Goal: Task Accomplishment & Management: Use online tool/utility

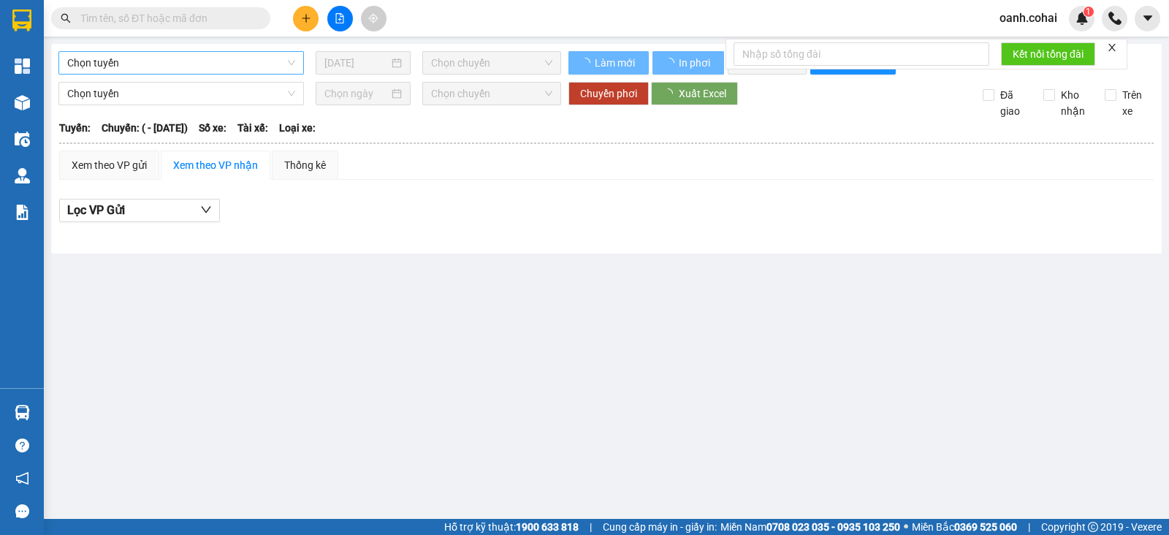
click at [199, 61] on span "Chọn tuyến" at bounding box center [181, 63] width 228 height 22
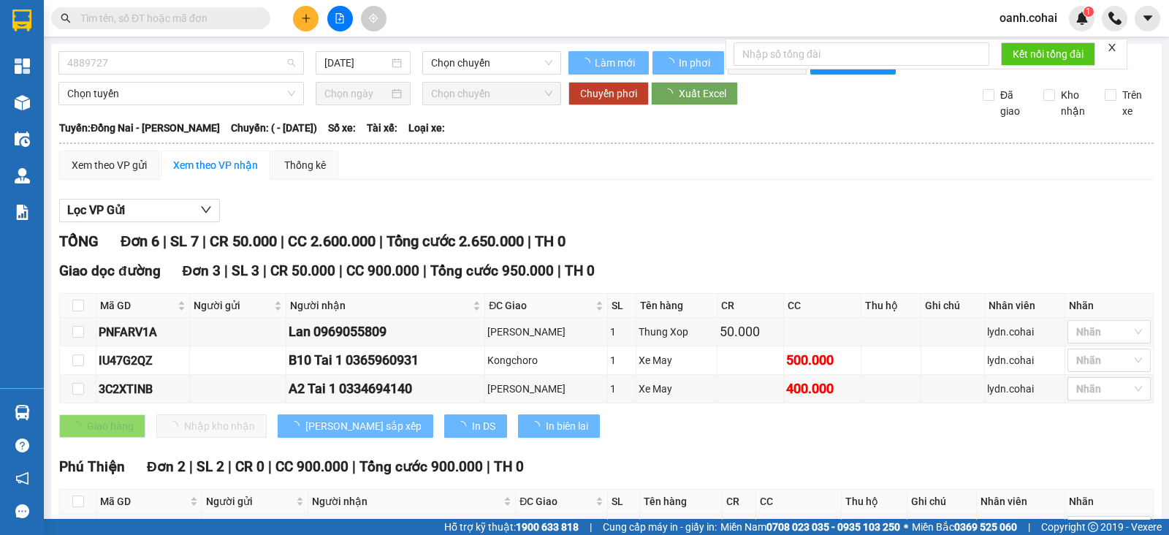
type input "[DATE]"
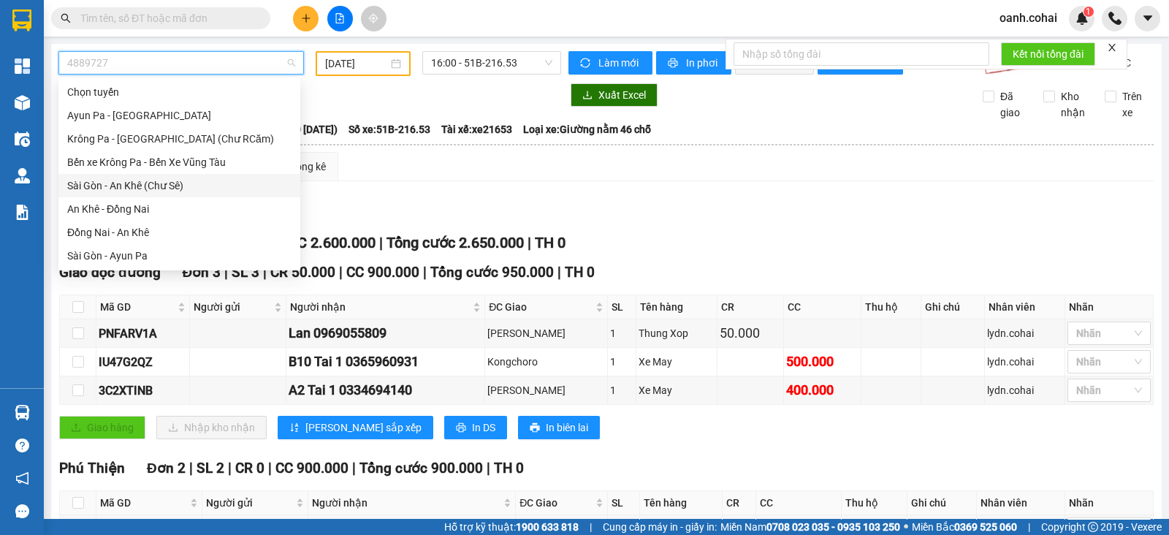
click at [138, 188] on div "Sài Gòn - An Khê (Chư Sê)" at bounding box center [179, 186] width 224 height 16
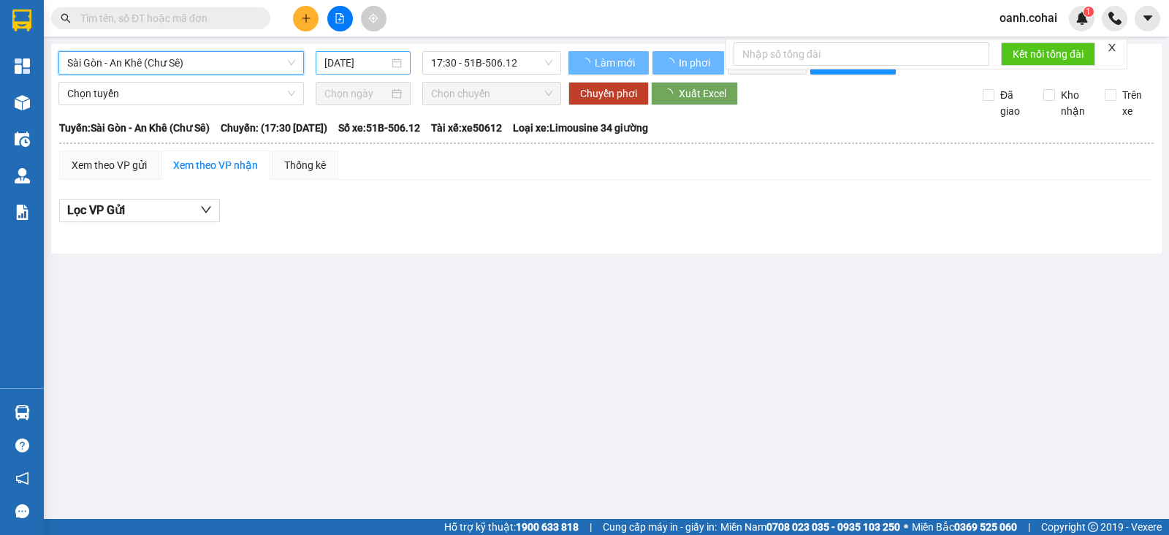
click at [372, 60] on input "[DATE]" at bounding box center [357, 63] width 65 height 16
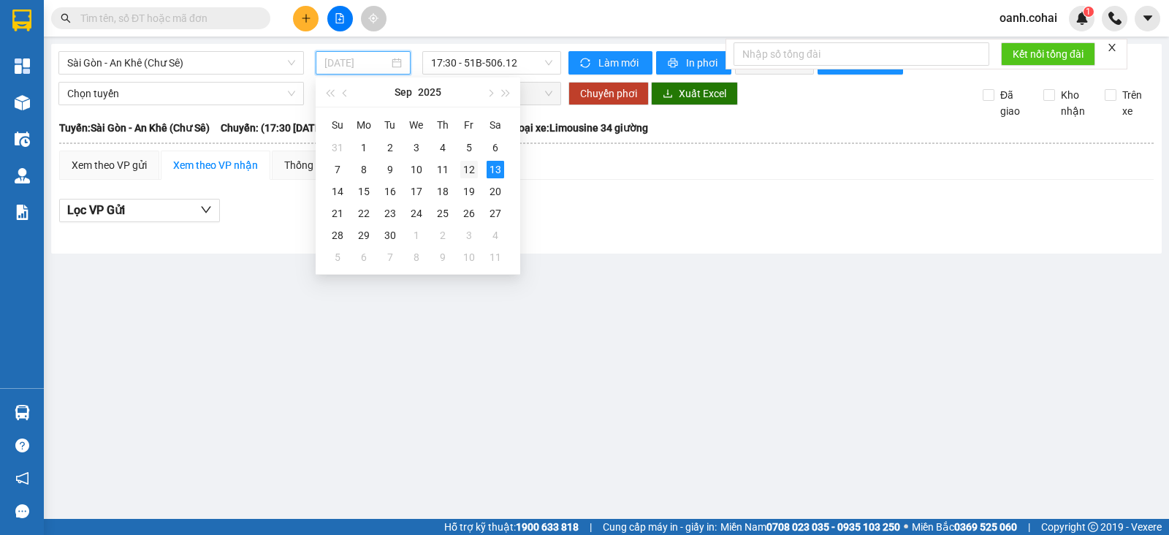
click at [467, 169] on div "12" at bounding box center [469, 170] width 18 height 18
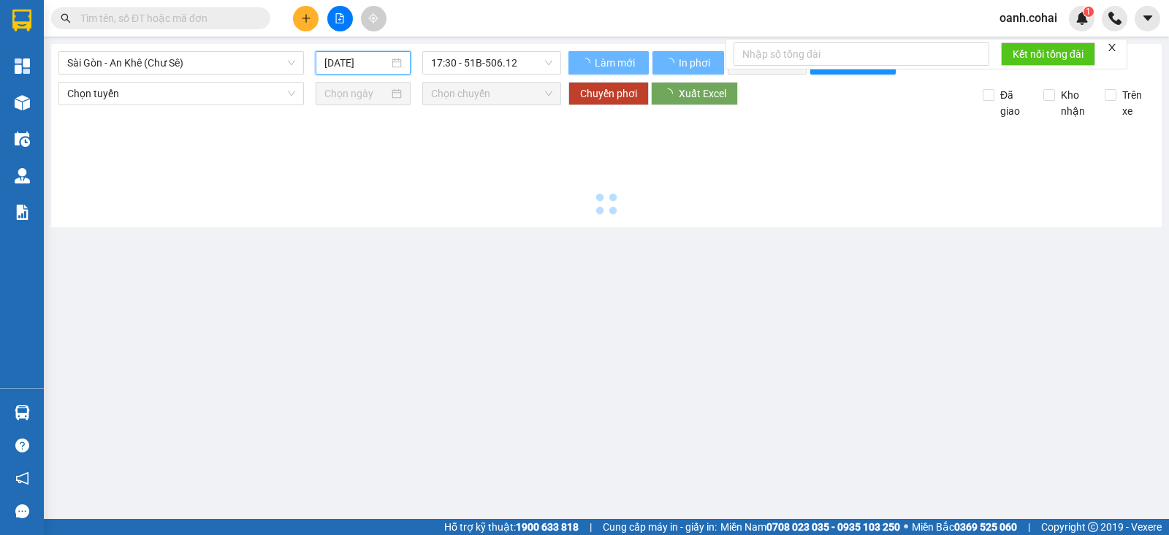
type input "[DATE]"
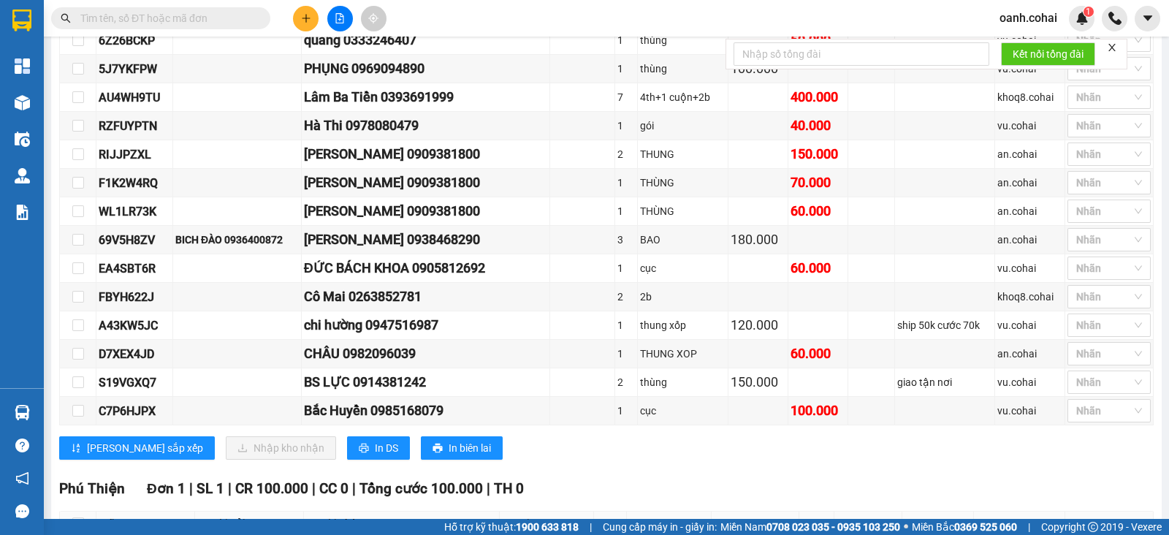
scroll to position [752, 0]
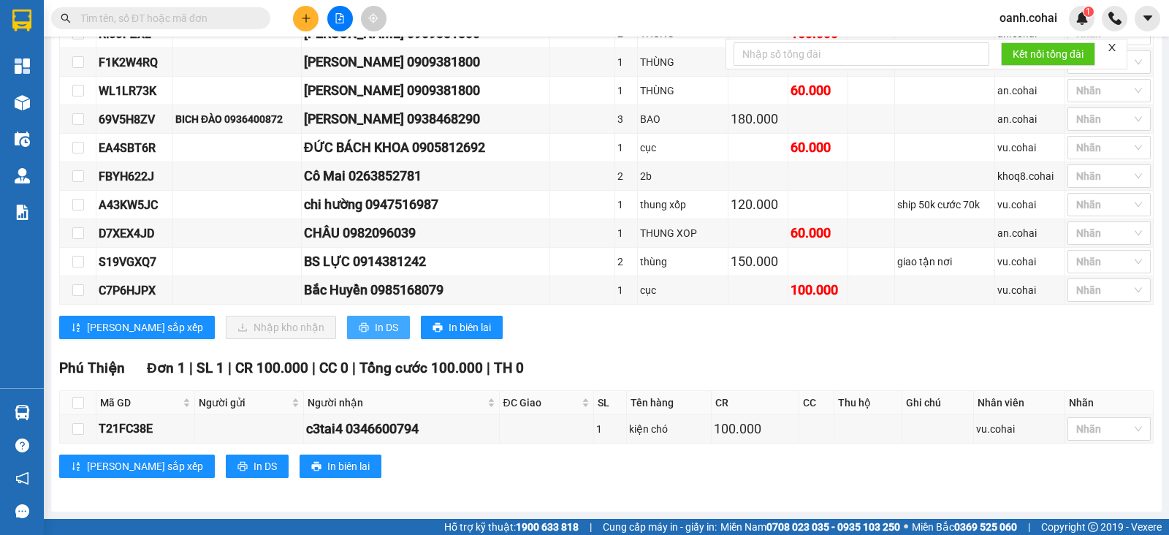
click at [347, 337] on button "In DS" at bounding box center [378, 327] width 63 height 23
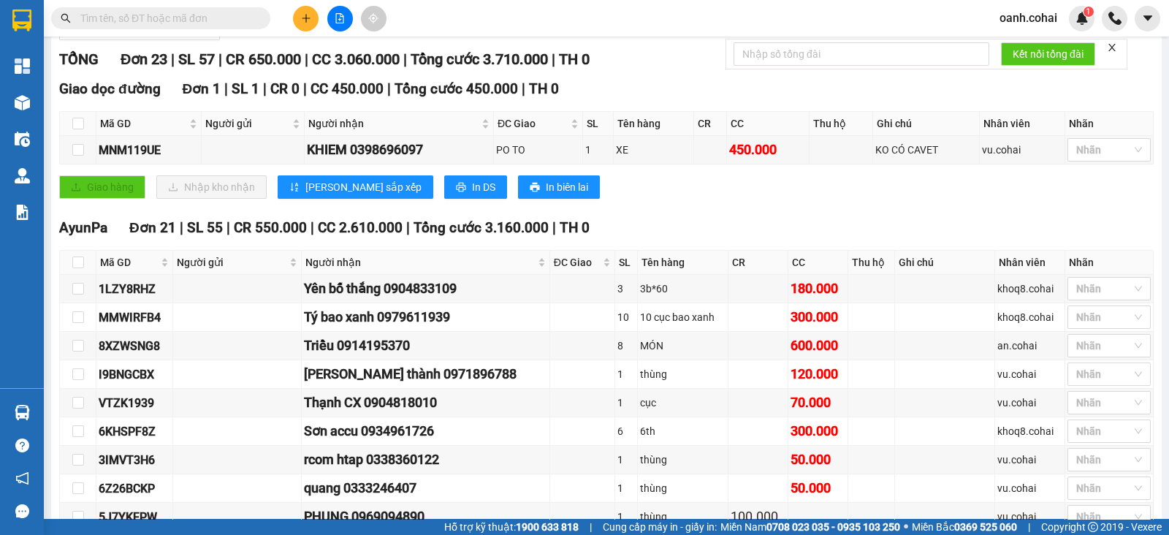
scroll to position [0, 0]
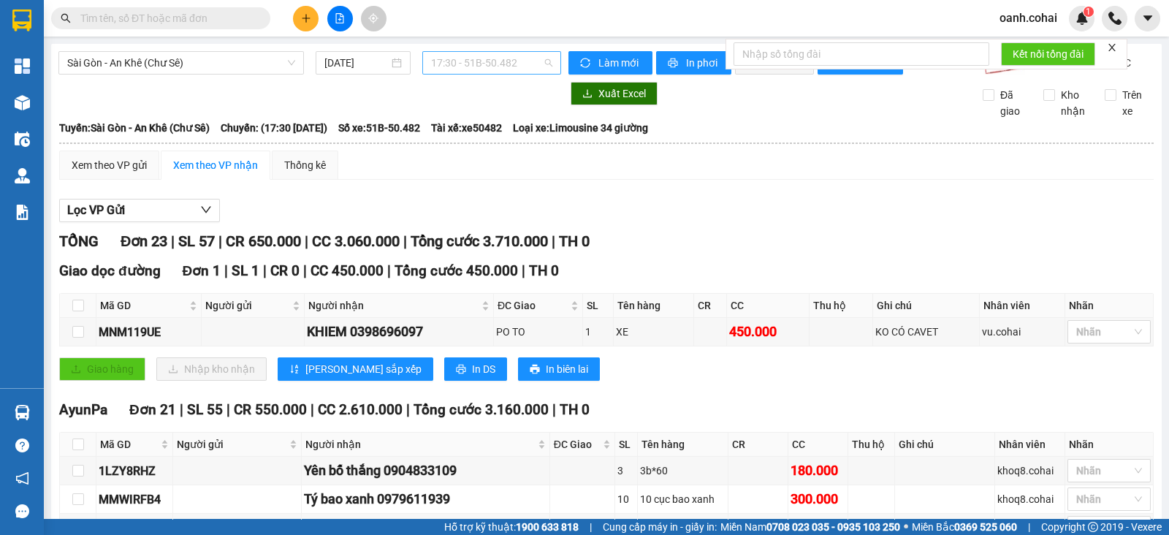
click at [503, 56] on span "17:30 - 51B-50.482" at bounding box center [491, 63] width 121 height 22
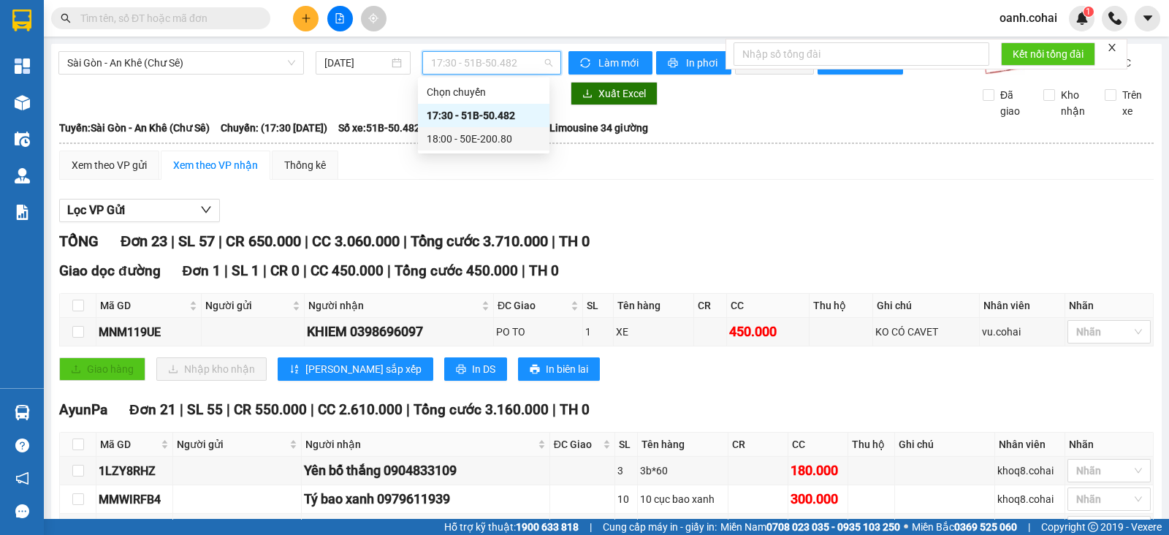
click at [489, 138] on div "18:00 - 50E-200.80" at bounding box center [484, 139] width 114 height 16
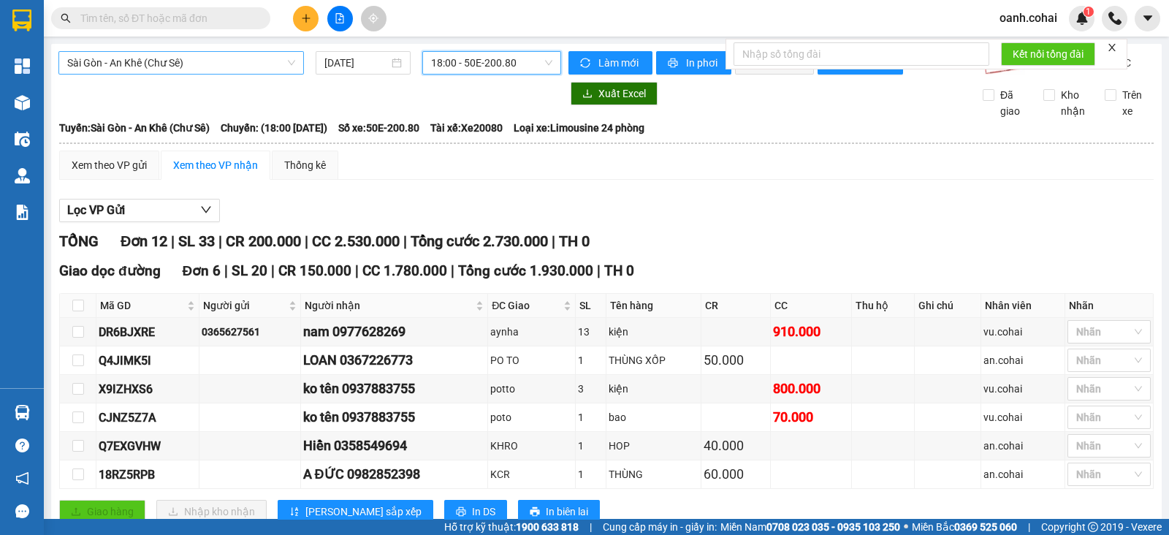
click at [258, 53] on span "Sài Gòn - An Khê (Chư Sê)" at bounding box center [181, 63] width 228 height 22
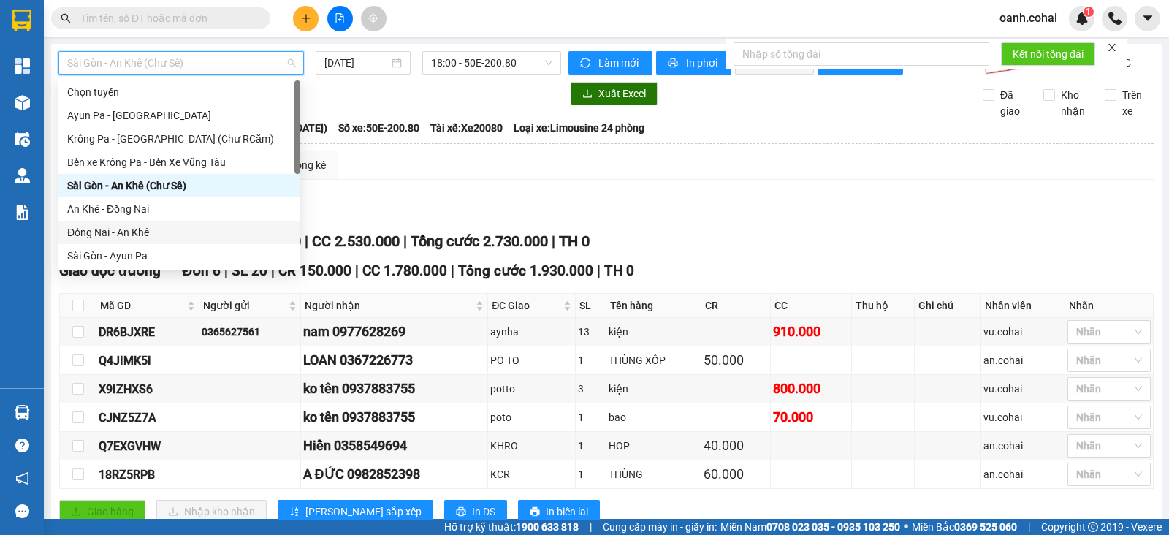
click at [153, 229] on div "Đồng Nai - An Khê" at bounding box center [179, 232] width 224 height 16
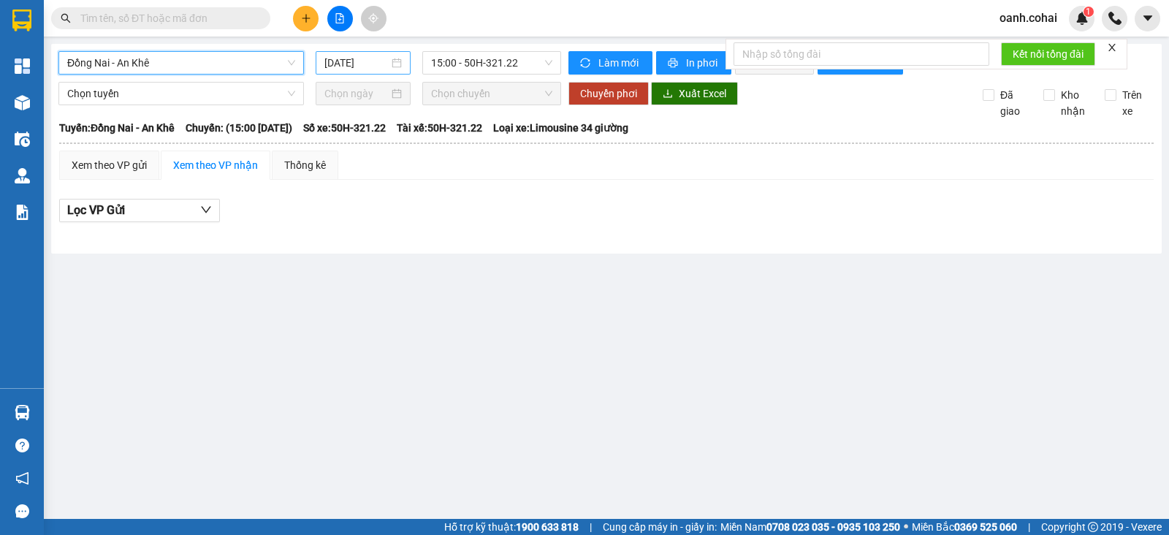
click at [388, 61] on input "[DATE]" at bounding box center [357, 63] width 65 height 16
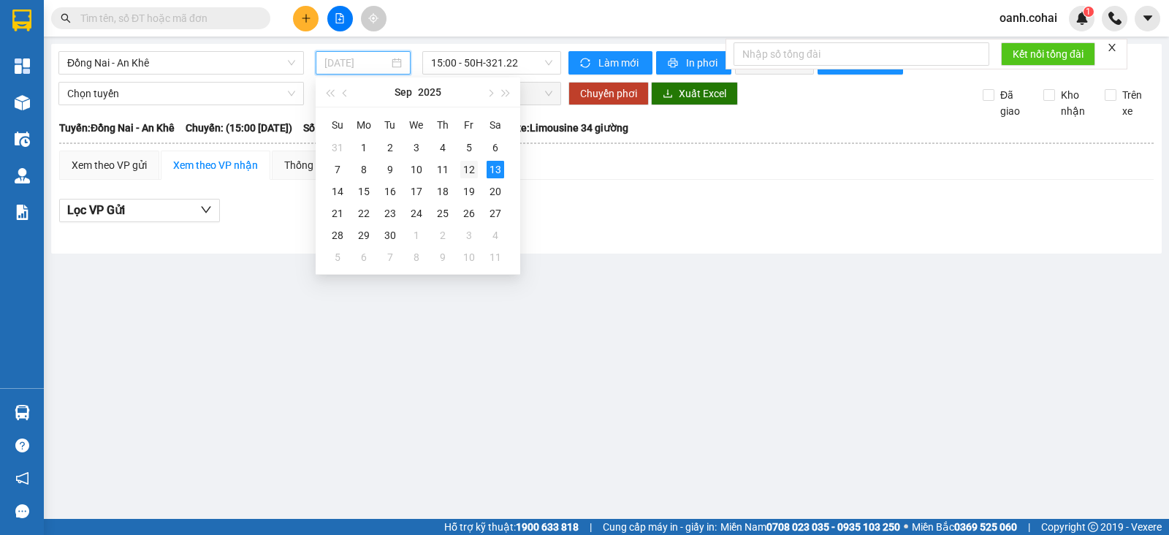
click at [475, 173] on div "12" at bounding box center [469, 170] width 18 height 18
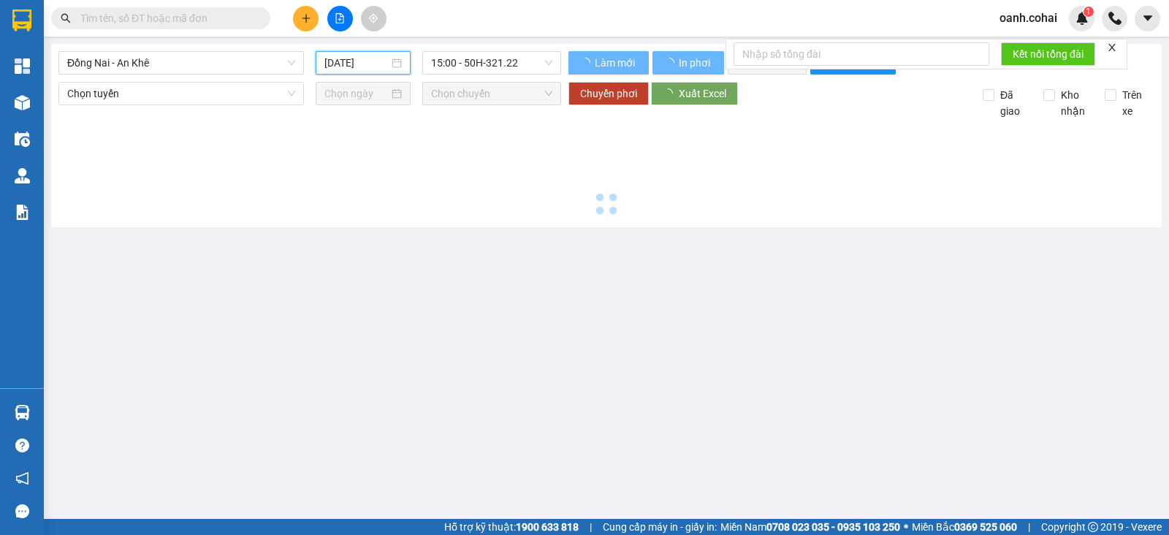
type input "[DATE]"
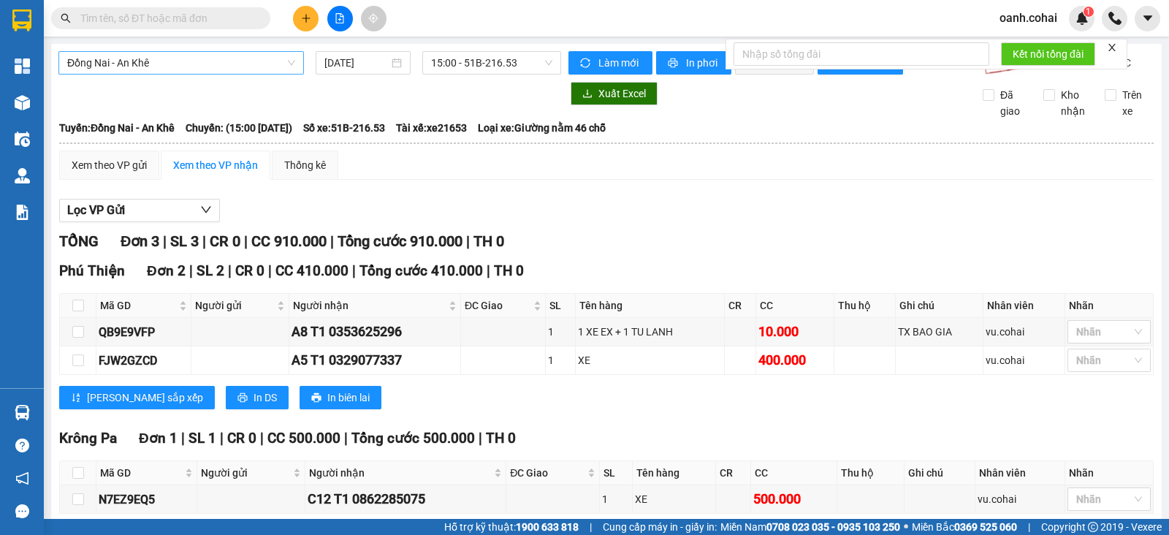
drag, startPoint x: 151, startPoint y: 75, endPoint x: 153, endPoint y: 67, distance: 9.2
click at [151, 75] on div "Đồng Nai - An Khê [DATE] 15:00 - 51B-216.53" at bounding box center [309, 62] width 503 height 23
click at [160, 60] on span "Đồng Nai - An Khê" at bounding box center [181, 63] width 228 height 22
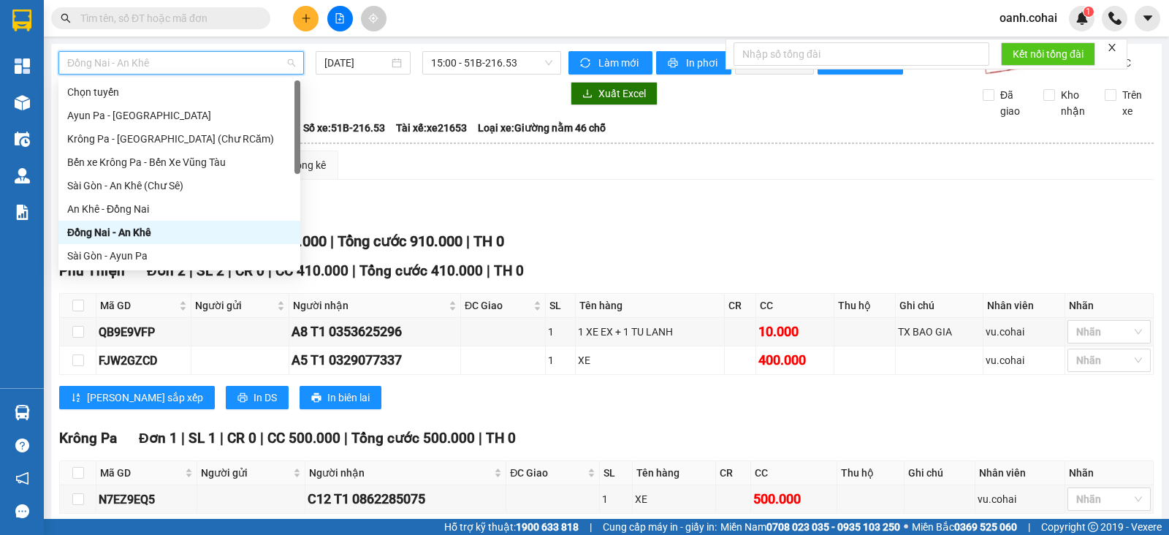
scroll to position [91, 0]
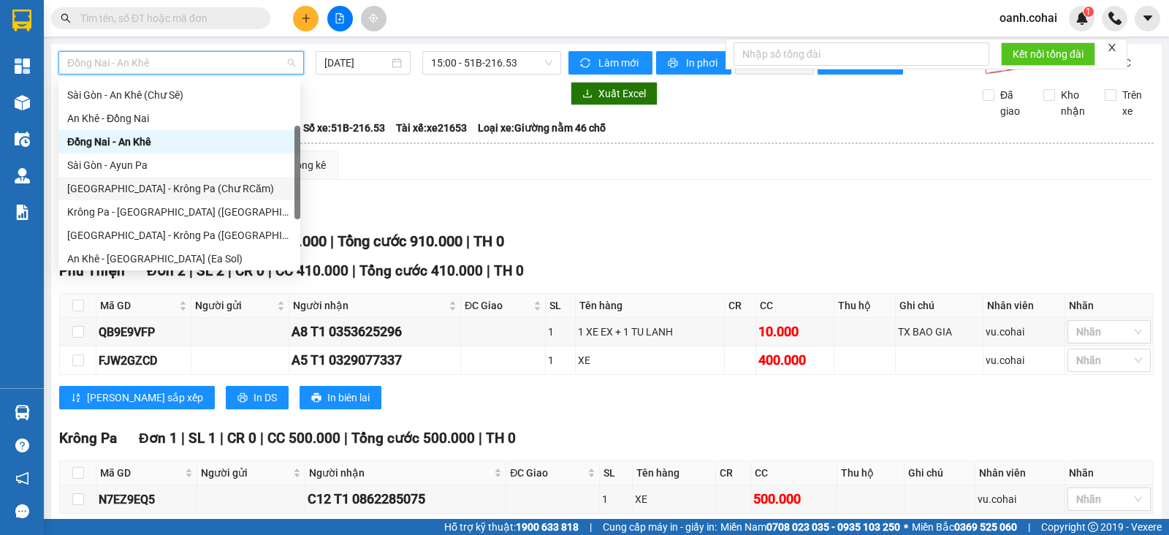
click at [170, 187] on div "[GEOGRAPHIC_DATA] - Krông Pa (Chư RCăm)" at bounding box center [179, 189] width 224 height 16
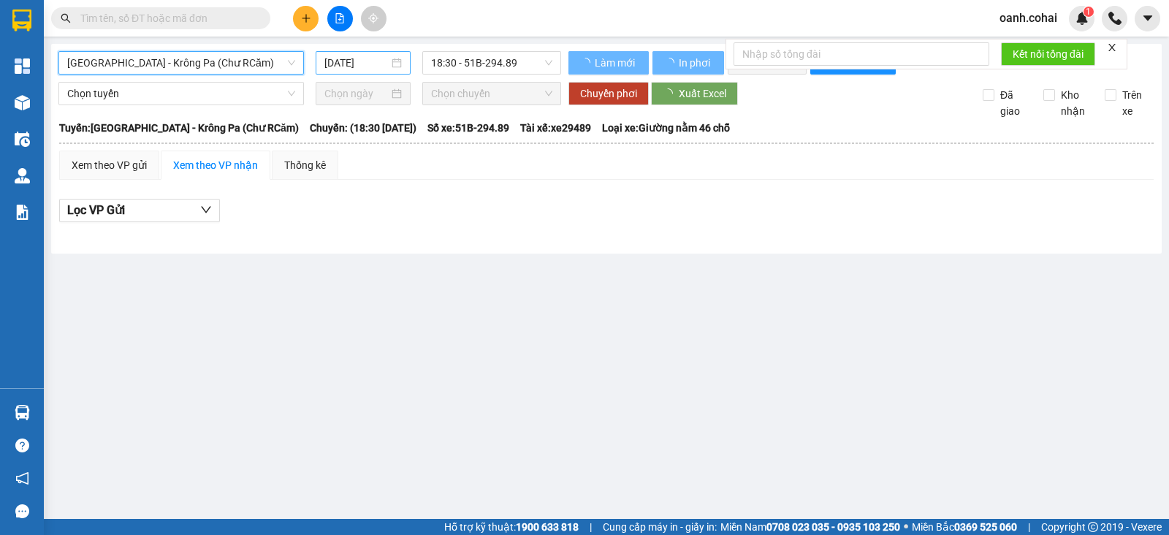
click at [386, 57] on input "[DATE]" at bounding box center [357, 63] width 65 height 16
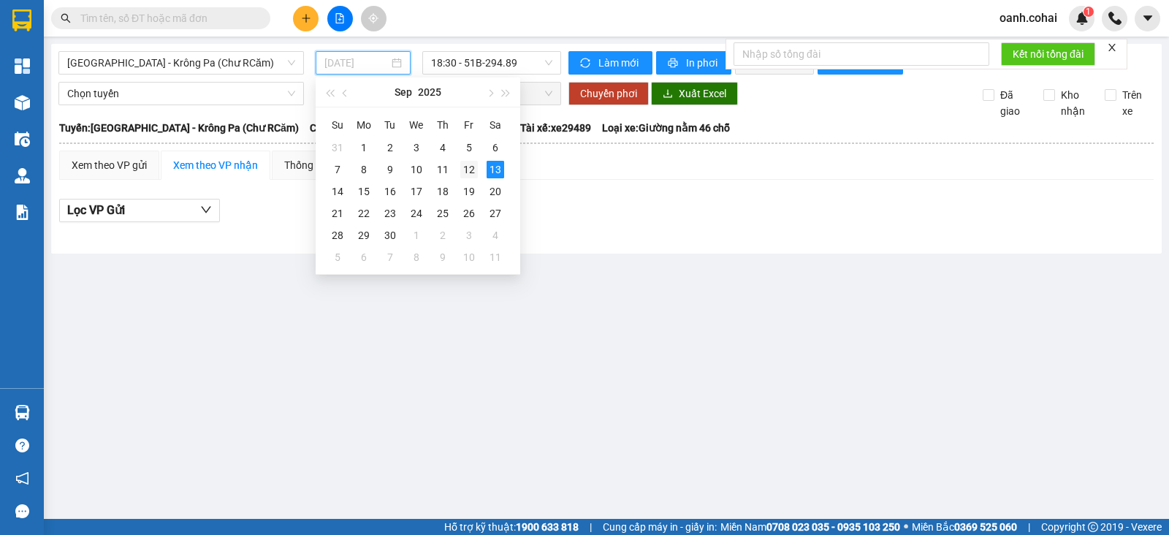
click at [471, 167] on div "12" at bounding box center [469, 170] width 18 height 18
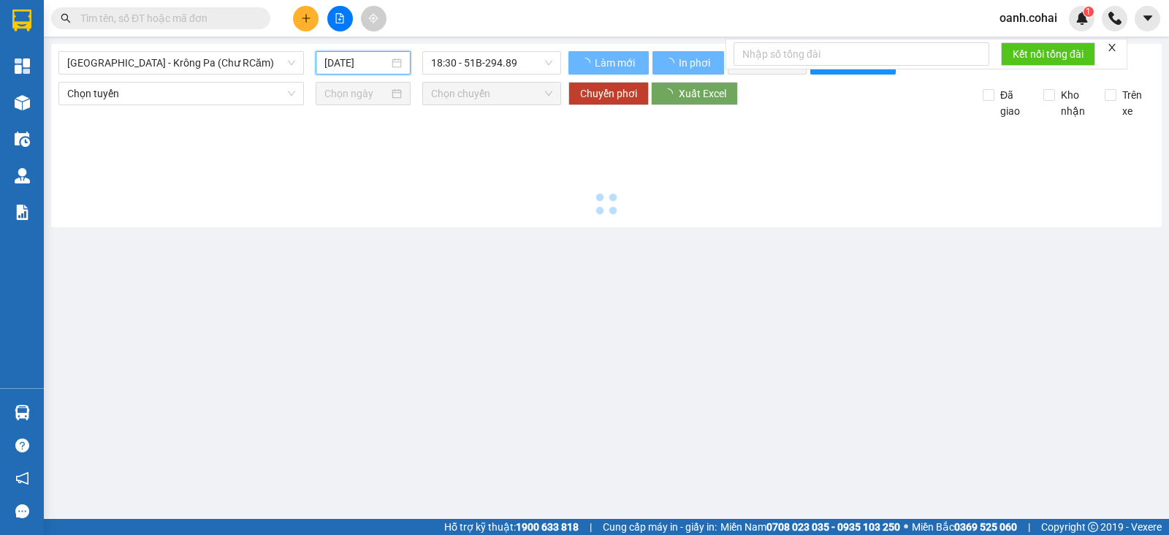
type input "[DATE]"
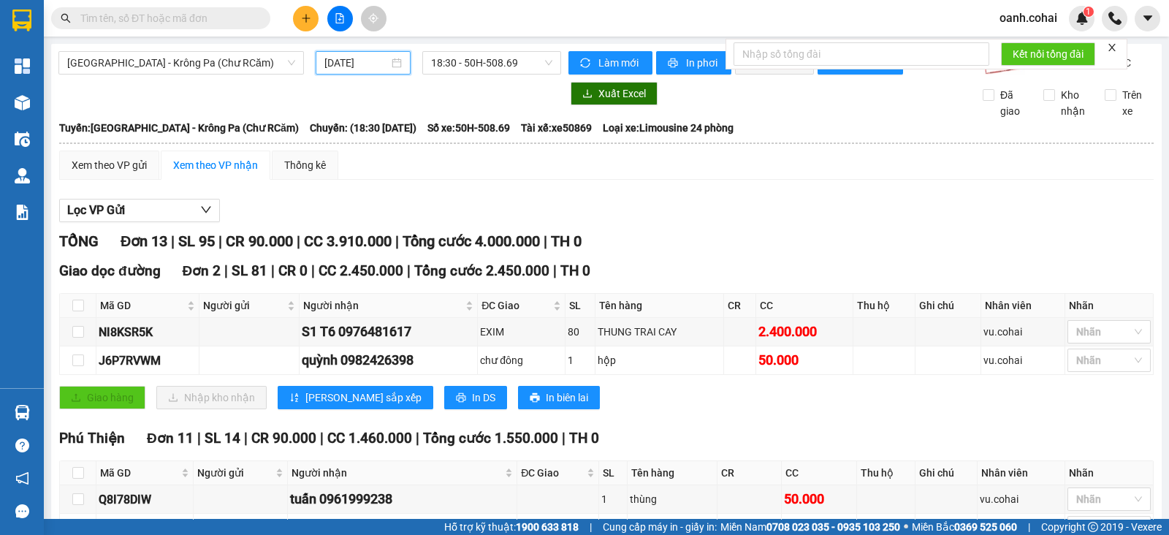
drag, startPoint x: 242, startPoint y: 31, endPoint x: 243, endPoint y: 39, distance: 8.2
click at [243, 33] on div "Kết quả tìm kiếm ( 0 ) Bộ lọc No Data oanh.cohai 1" at bounding box center [584, 18] width 1169 height 37
click at [234, 75] on div "[GEOGRAPHIC_DATA] - Krông Pa (Chư RCăm) [DATE] 18:30 - 50H-508.69" at bounding box center [309, 62] width 503 height 23
click at [238, 65] on span "[GEOGRAPHIC_DATA] - Krông Pa (Chư RCăm)" at bounding box center [181, 63] width 228 height 22
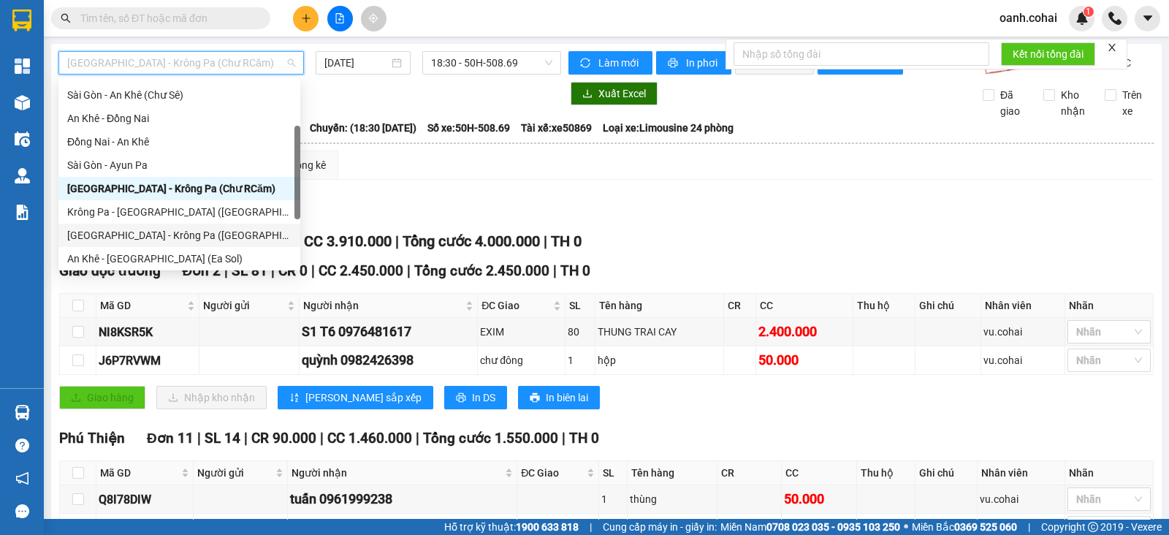
click at [144, 235] on div "[GEOGRAPHIC_DATA] - Krông Pa ([GEOGRAPHIC_DATA])" at bounding box center [179, 235] width 224 height 16
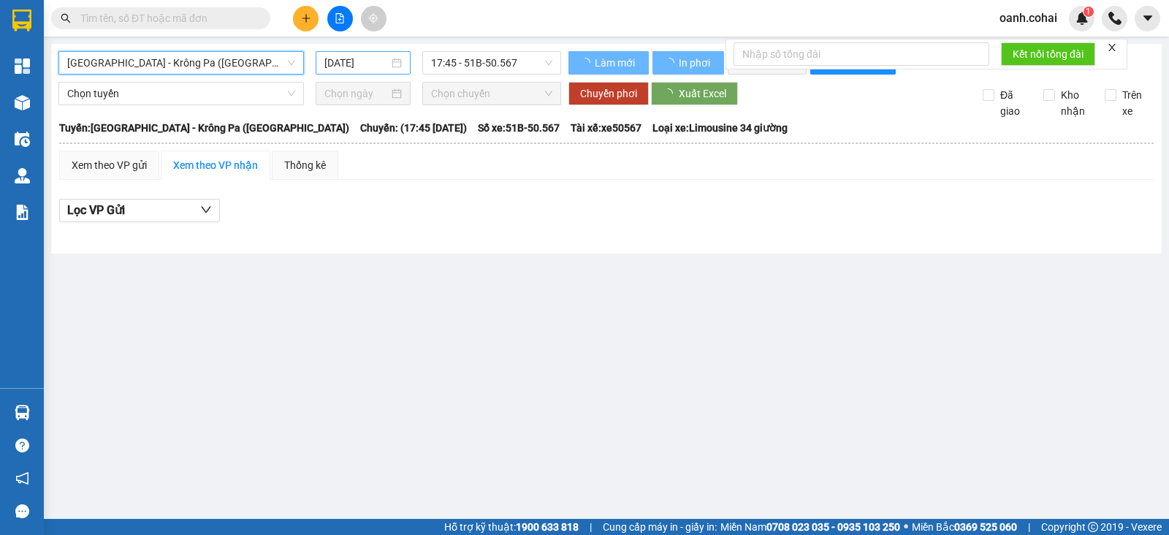
click at [355, 62] on input "[DATE]" at bounding box center [357, 63] width 65 height 16
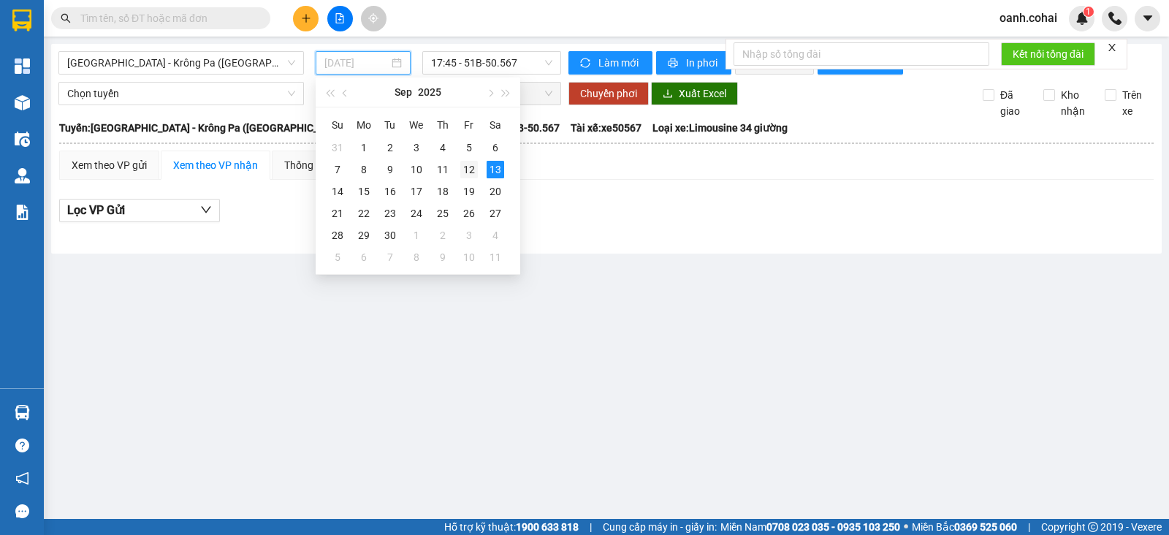
click at [468, 166] on div "12" at bounding box center [469, 170] width 18 height 18
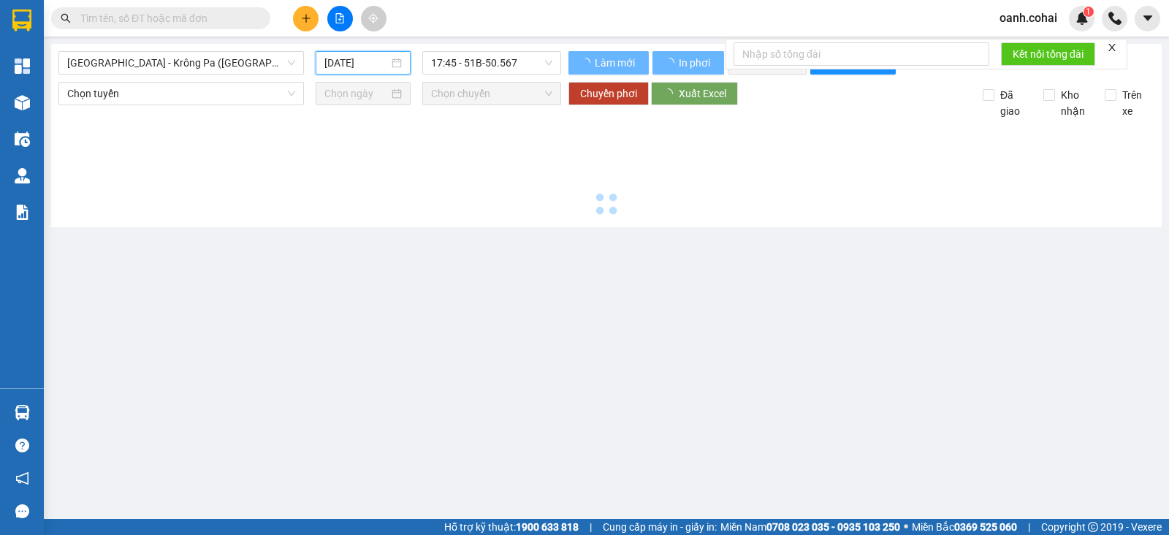
type input "[DATE]"
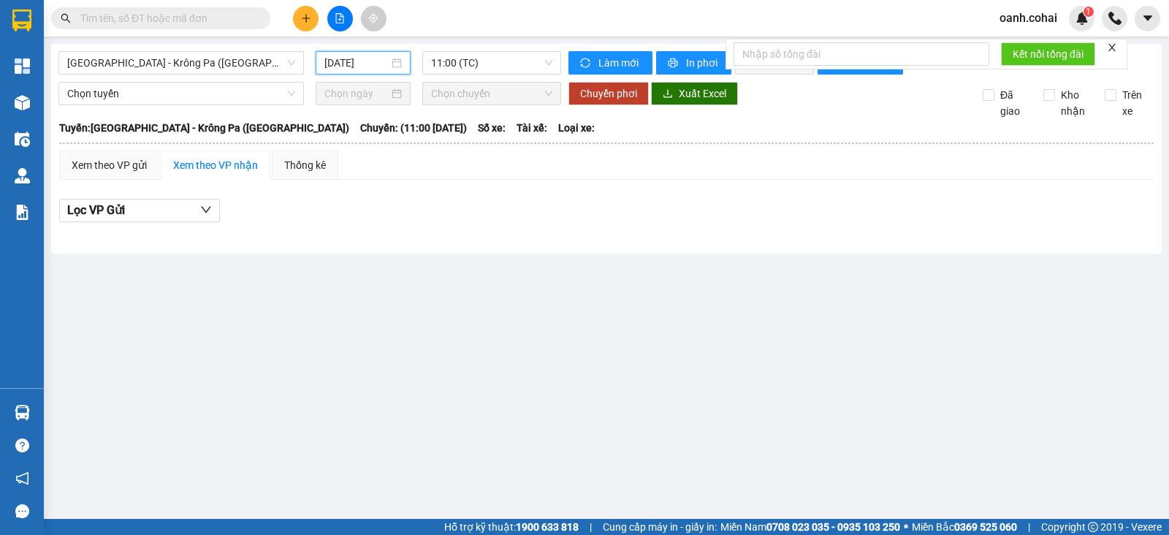
click at [500, 50] on div "[GEOGRAPHIC_DATA] - [GEOGRAPHIC_DATA] ([GEOGRAPHIC_DATA]) [DATE] 11:00 (TC) Làm…" at bounding box center [606, 149] width 1111 height 210
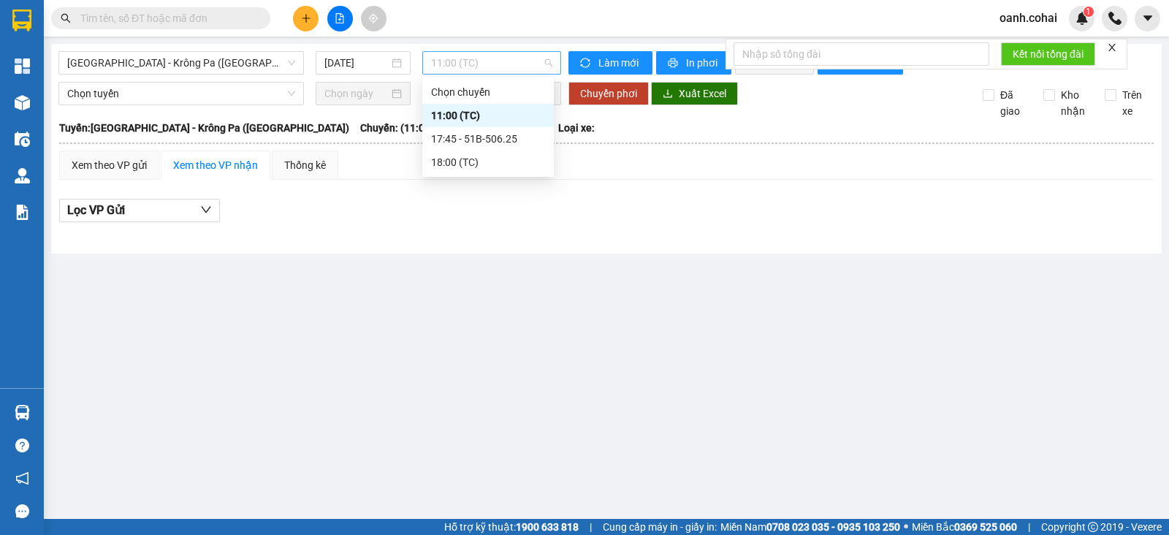
click at [504, 71] on span "11:00 (TC)" at bounding box center [491, 63] width 121 height 22
click at [507, 140] on div "17:45 - 51B-506.25" at bounding box center [488, 139] width 114 height 16
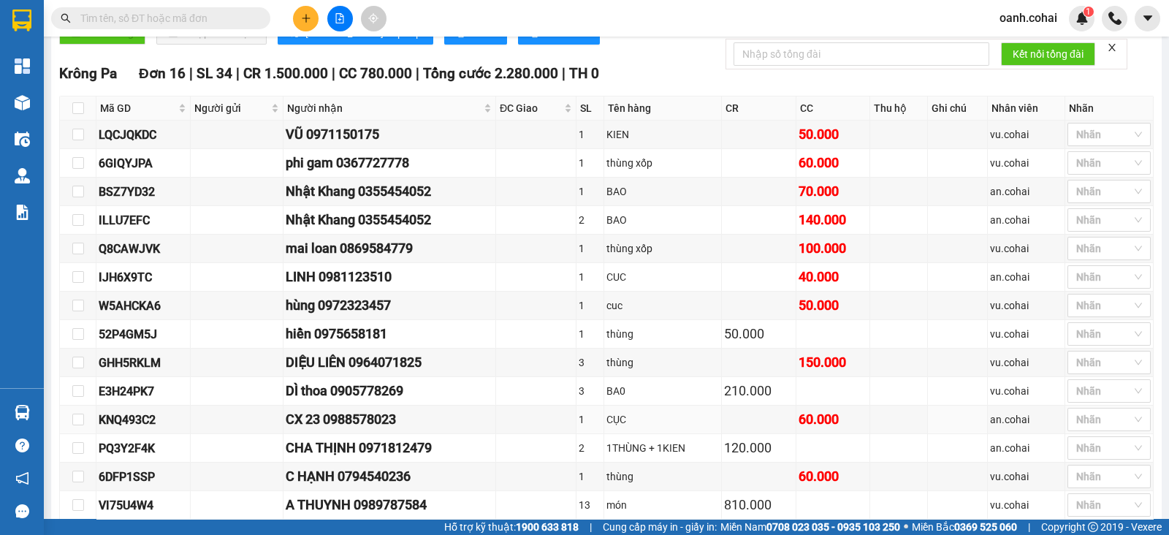
scroll to position [780, 0]
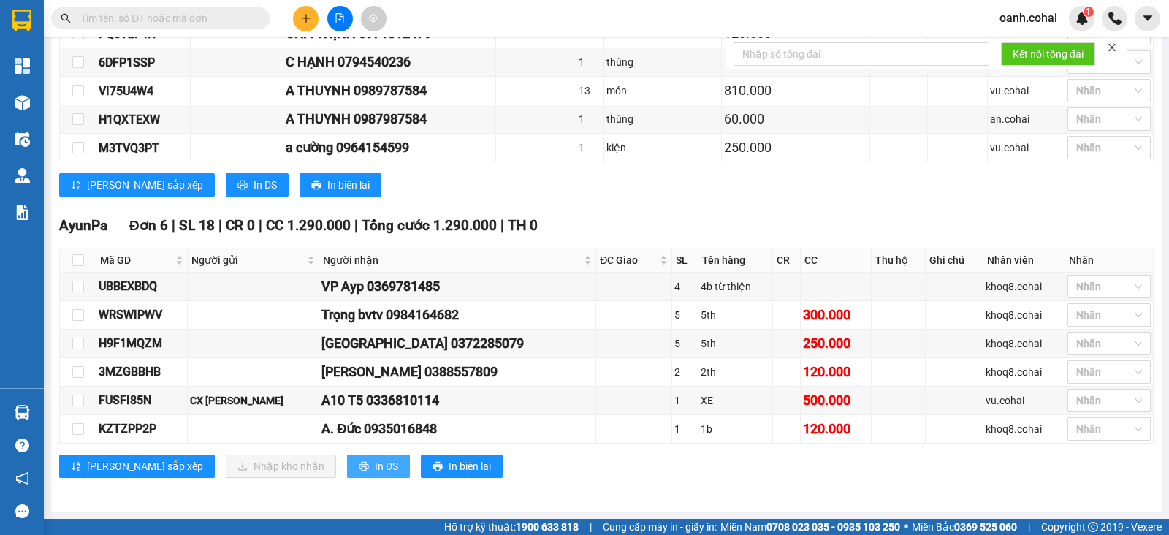
click at [375, 461] on span "In DS" at bounding box center [386, 466] width 23 height 16
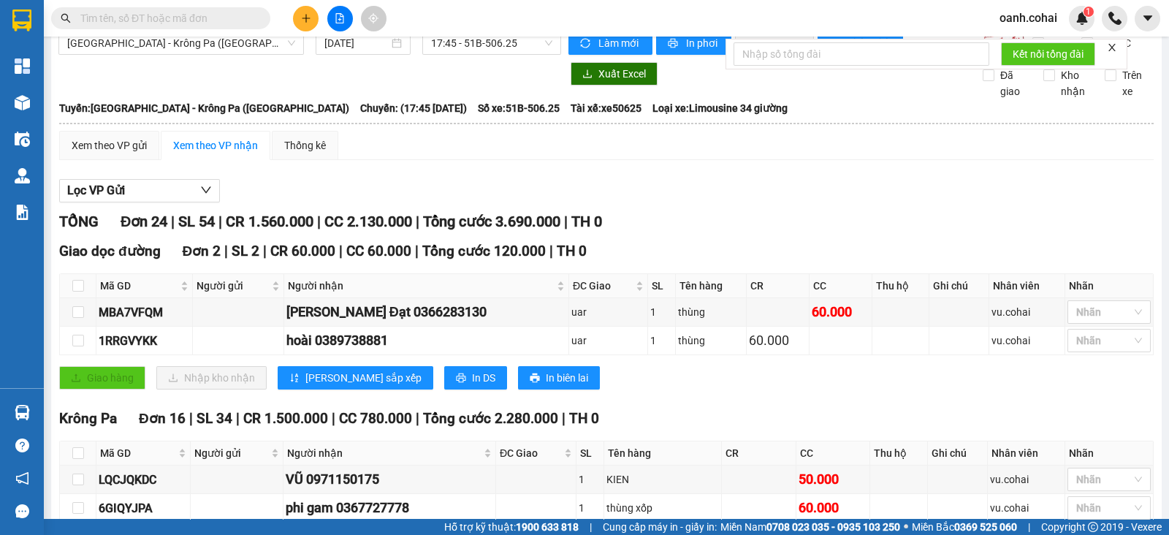
scroll to position [0, 0]
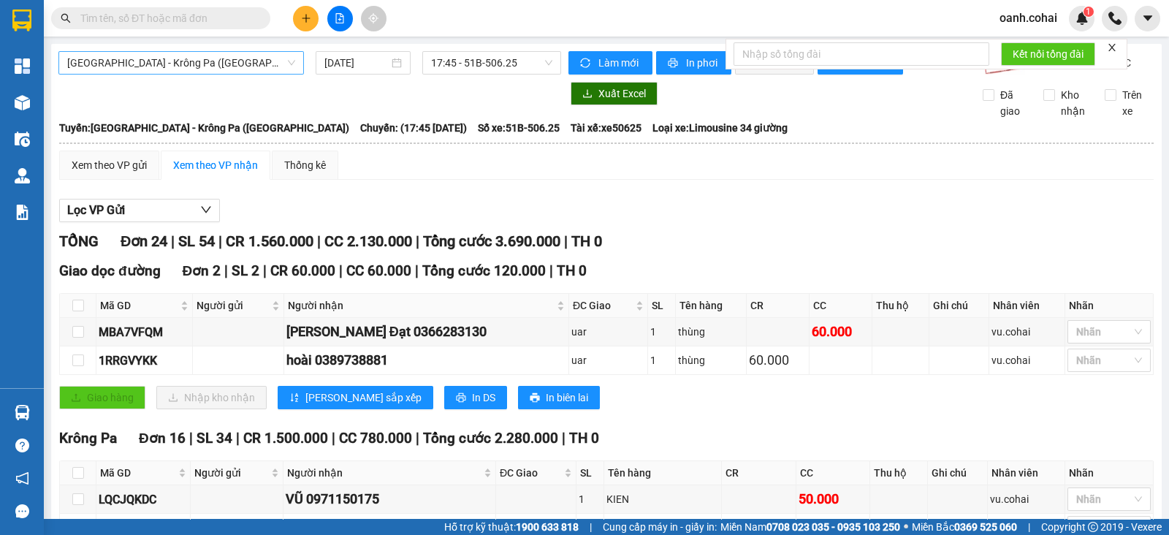
click at [176, 63] on span "[GEOGRAPHIC_DATA] - Krông Pa ([GEOGRAPHIC_DATA])" at bounding box center [181, 63] width 228 height 22
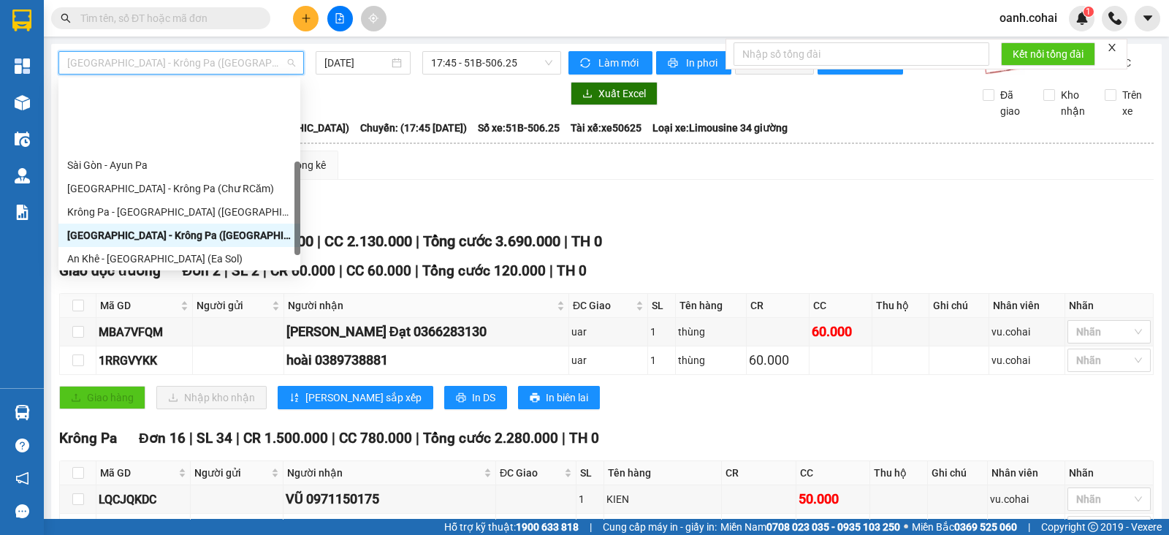
scroll to position [182, 0]
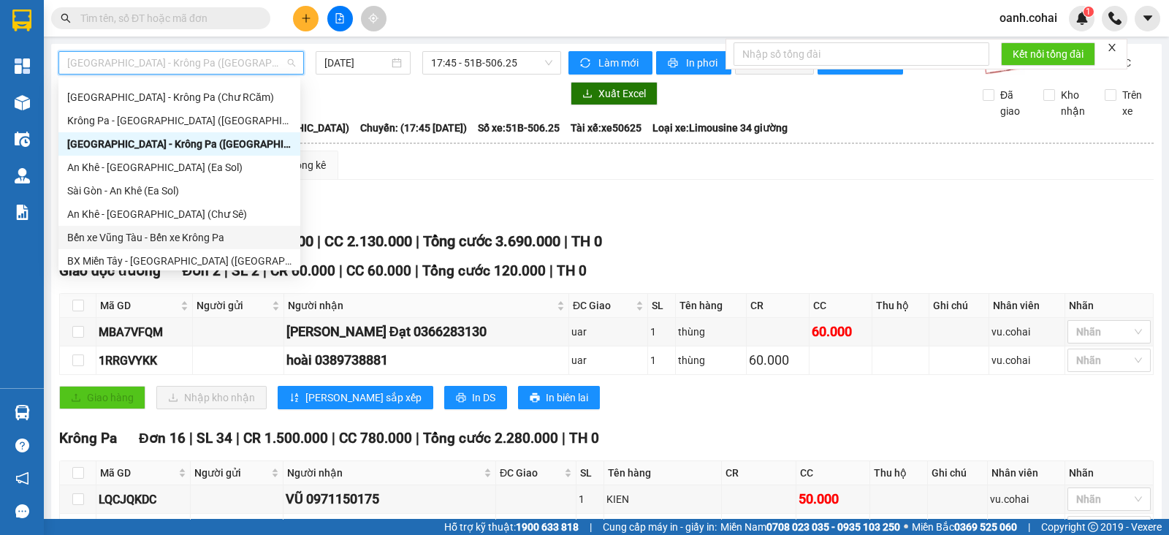
click at [153, 237] on div "Bến xe Vũng Tàu - Bến xe Krông Pa" at bounding box center [179, 237] width 224 height 16
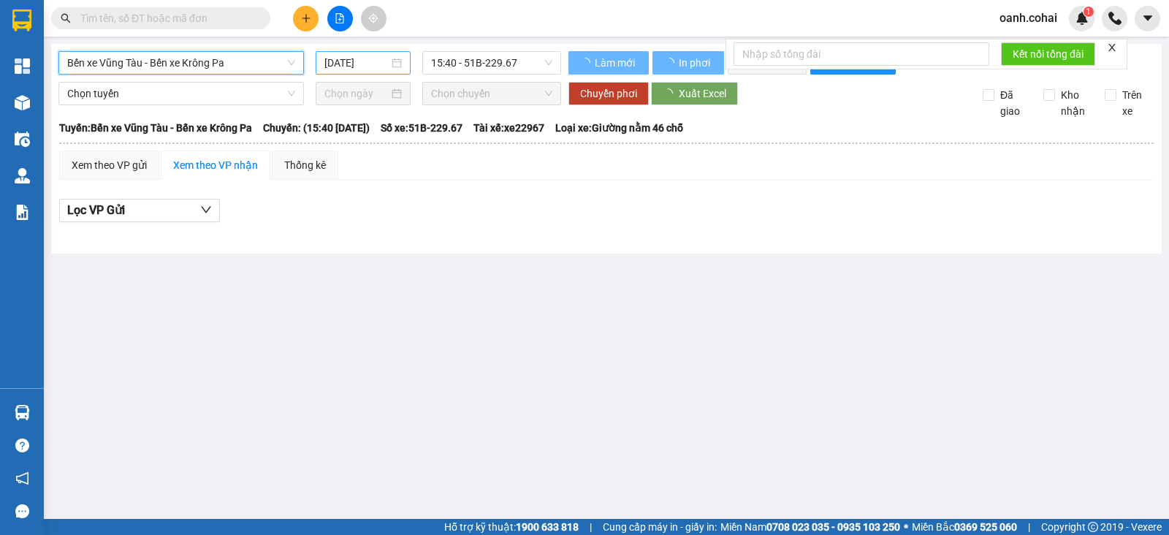
click at [362, 75] on div "Bến xe Vũng Tàu - Bến xe Krông Pa Bến xe Vũng Tàu - Bến xe Krông Pa [DATE] 15:4…" at bounding box center [309, 62] width 503 height 23
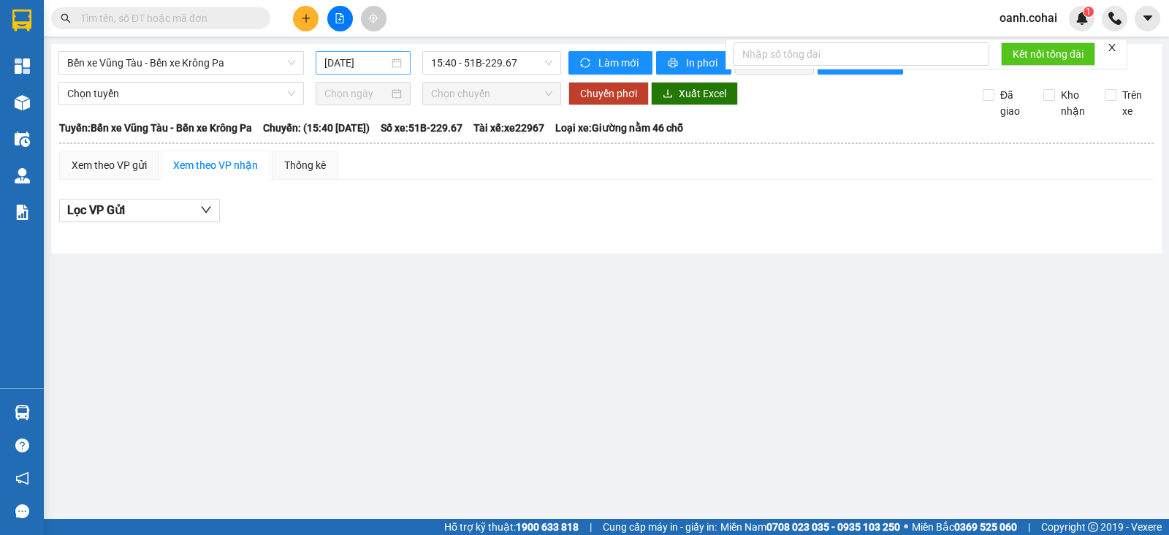
click at [374, 63] on input "[DATE]" at bounding box center [357, 63] width 65 height 16
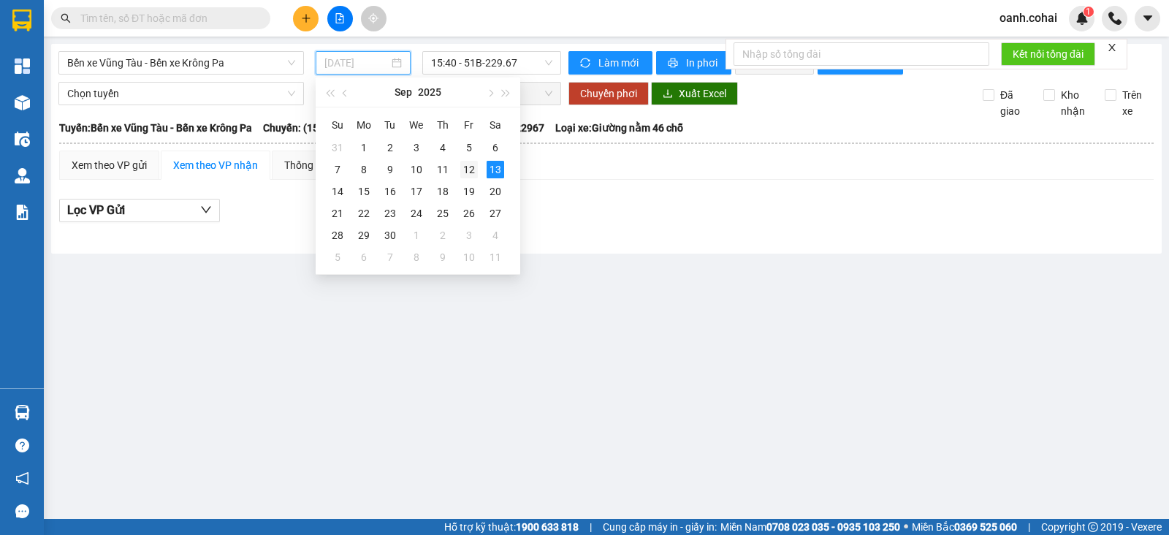
click at [469, 170] on div "12" at bounding box center [469, 170] width 18 height 18
type input "[DATE]"
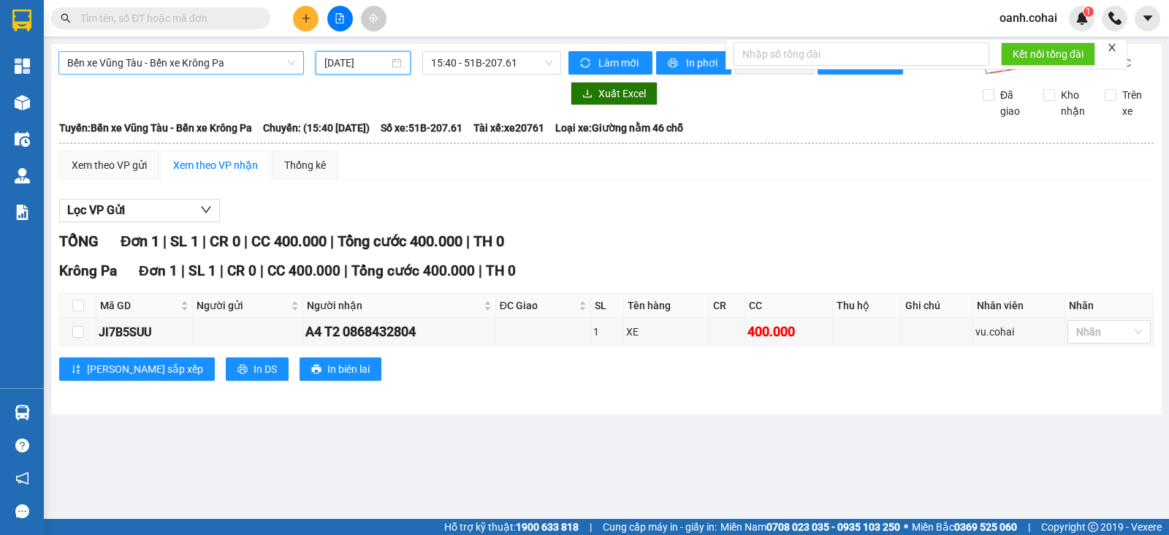
click at [242, 60] on span "Bến xe Vũng Tàu - Bến xe Krông Pa" at bounding box center [181, 63] width 228 height 22
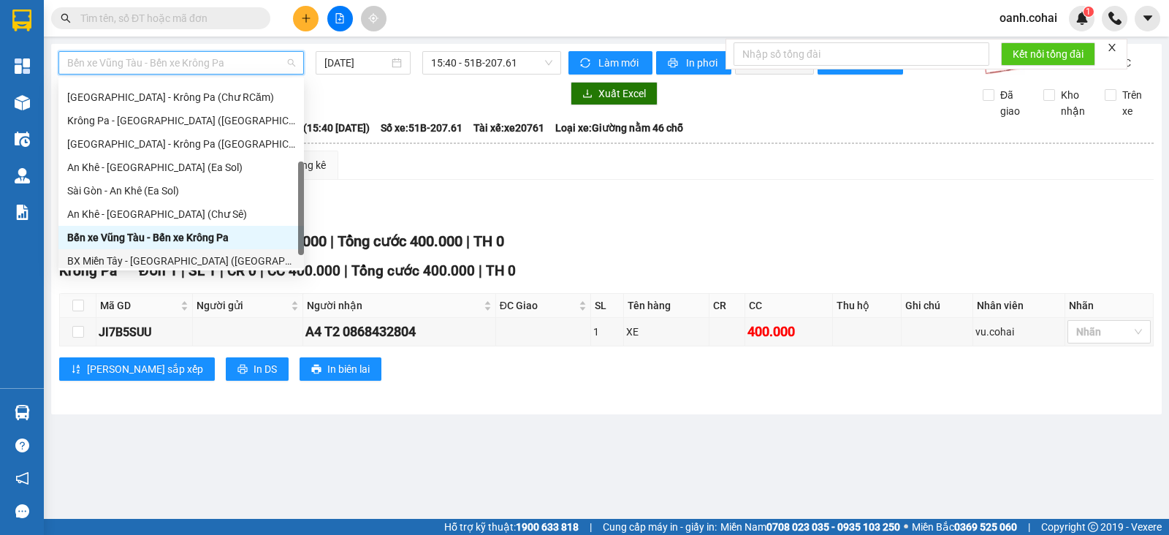
click at [132, 261] on div "BX Miền Tây - [GEOGRAPHIC_DATA] ([GEOGRAPHIC_DATA] - [GEOGRAPHIC_DATA])" at bounding box center [181, 261] width 228 height 16
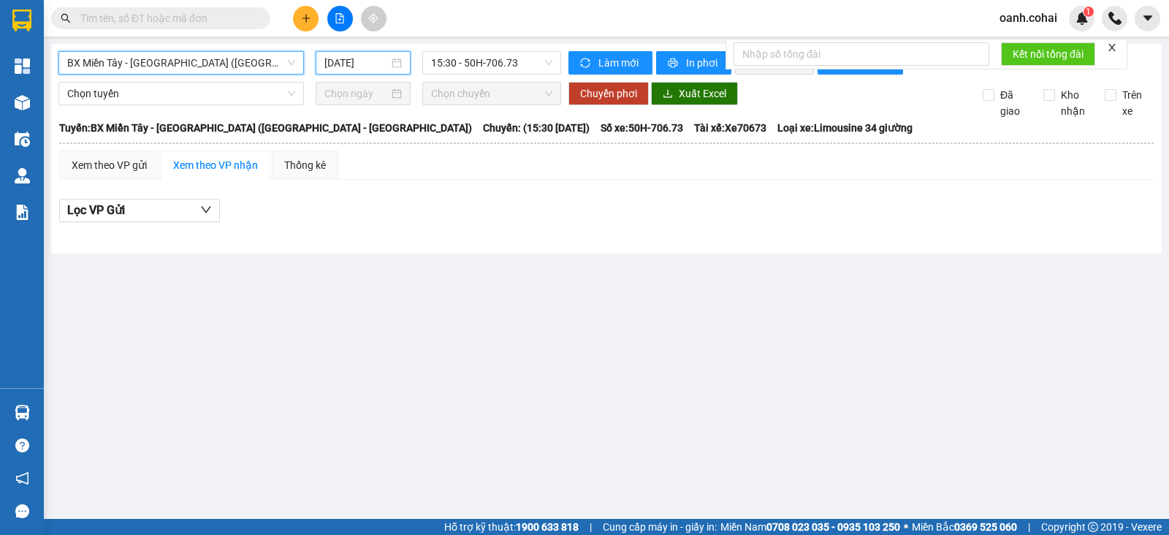
click at [384, 58] on input "[DATE]" at bounding box center [357, 63] width 65 height 16
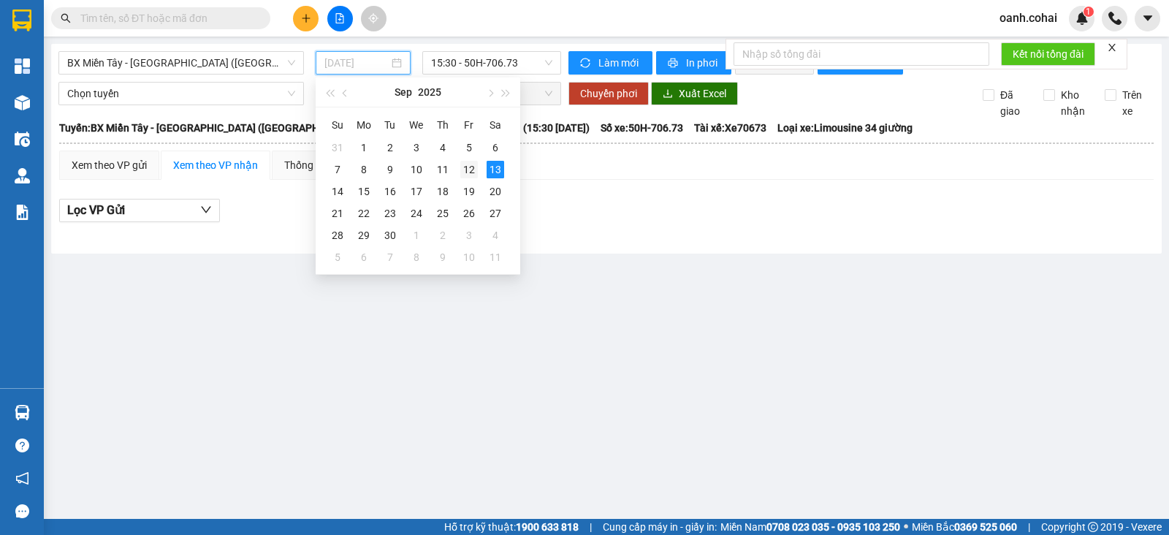
click at [470, 167] on div "12" at bounding box center [469, 170] width 18 height 18
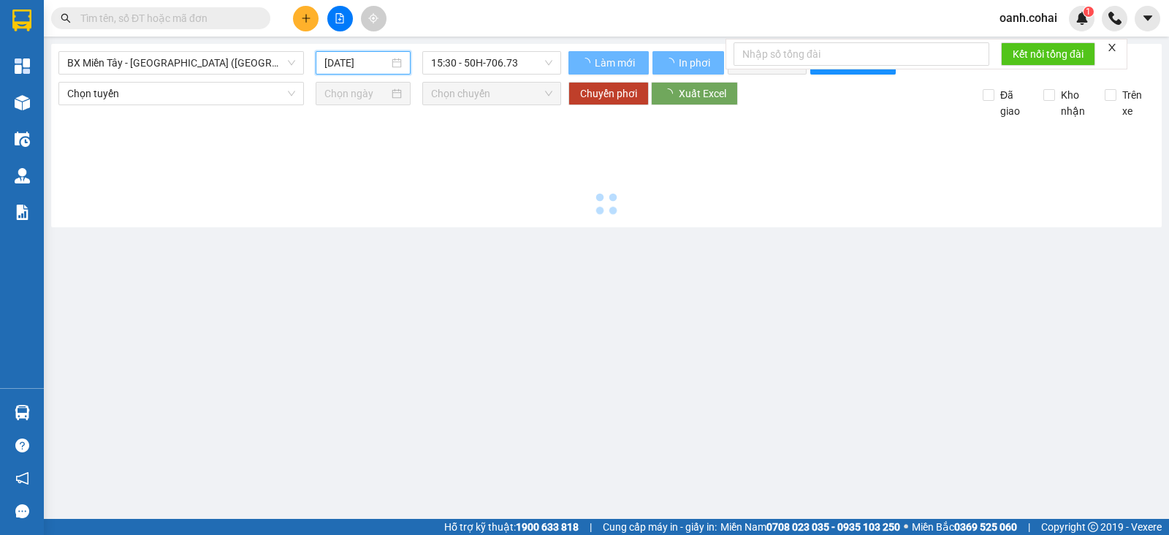
type input "[DATE]"
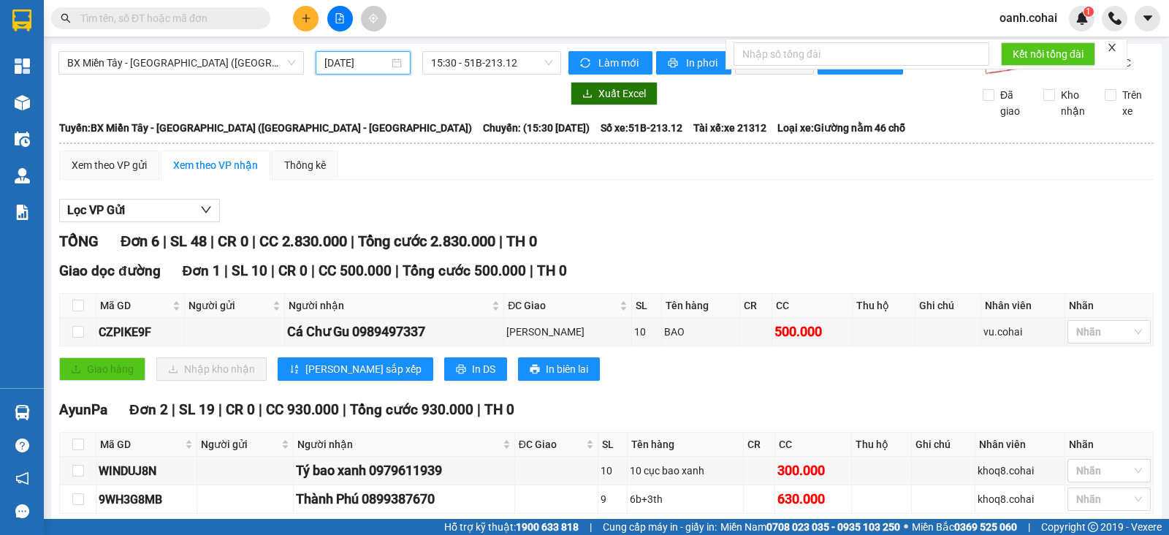
scroll to position [365, 0]
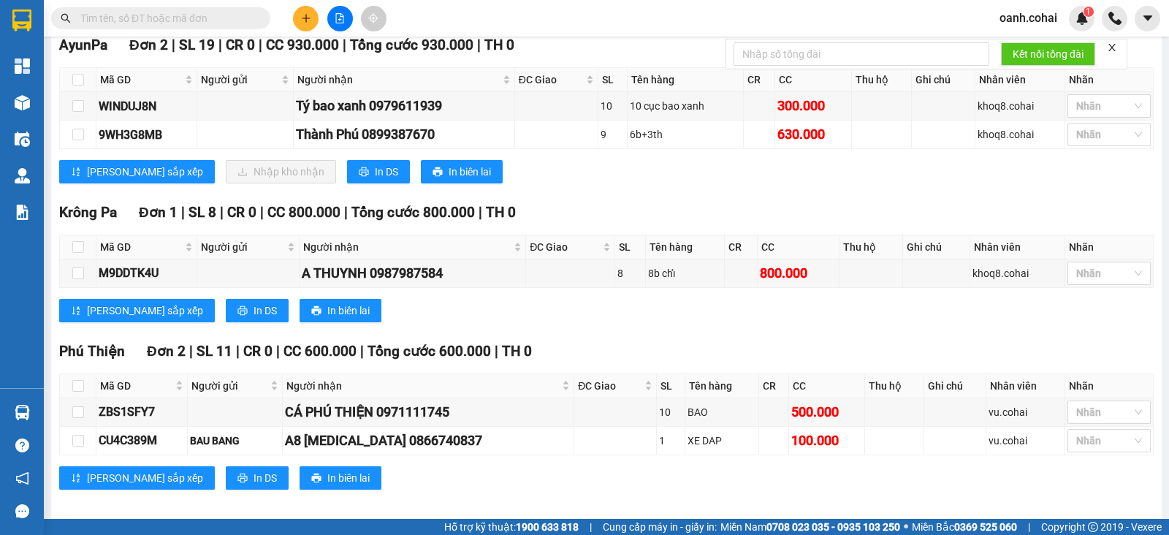
click at [319, 167] on div "AyunPa Đơn 2 | SL 19 | CR 0 | CC 930.000 | Tổng cước 930.000 | TH 0 Mã GD Người…" at bounding box center [606, 114] width 1095 height 160
click at [347, 181] on button "In DS" at bounding box center [378, 171] width 63 height 23
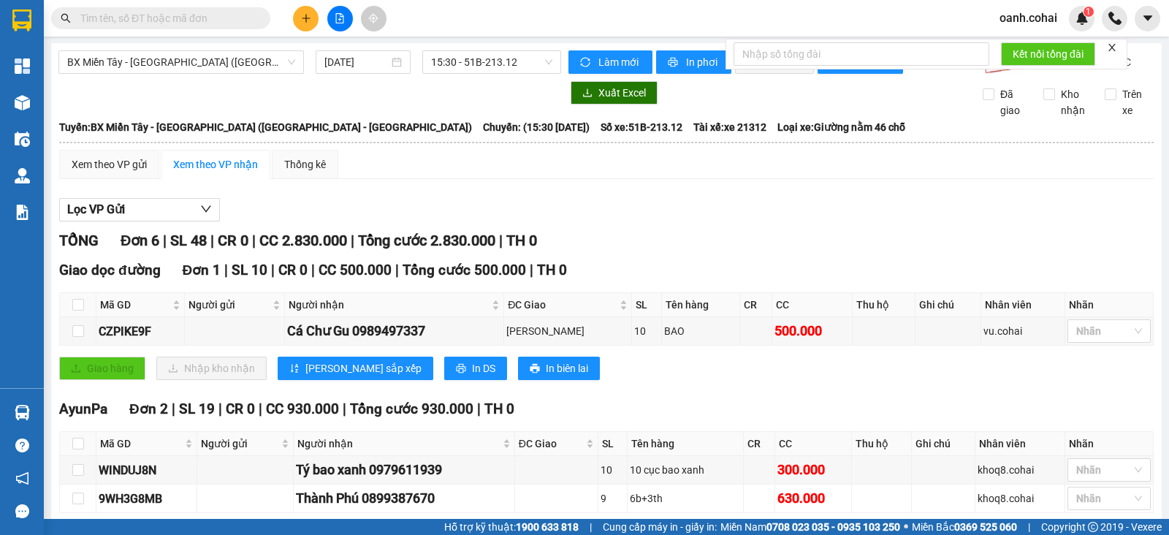
scroll to position [0, 0]
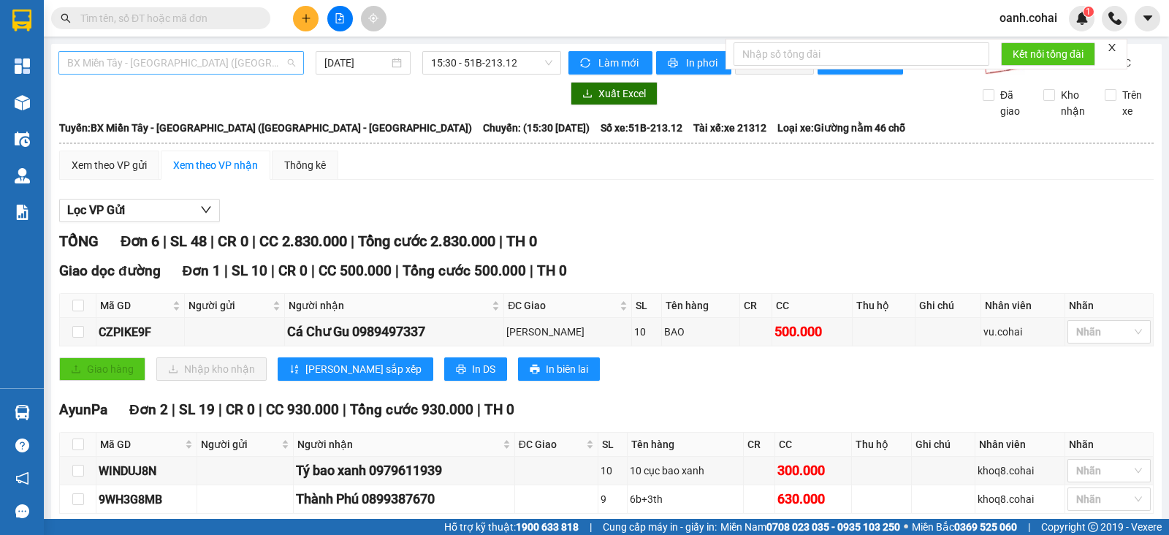
click at [238, 61] on span "BX Miền Tây - [GEOGRAPHIC_DATA] ([GEOGRAPHIC_DATA] - [GEOGRAPHIC_DATA])" at bounding box center [181, 63] width 228 height 22
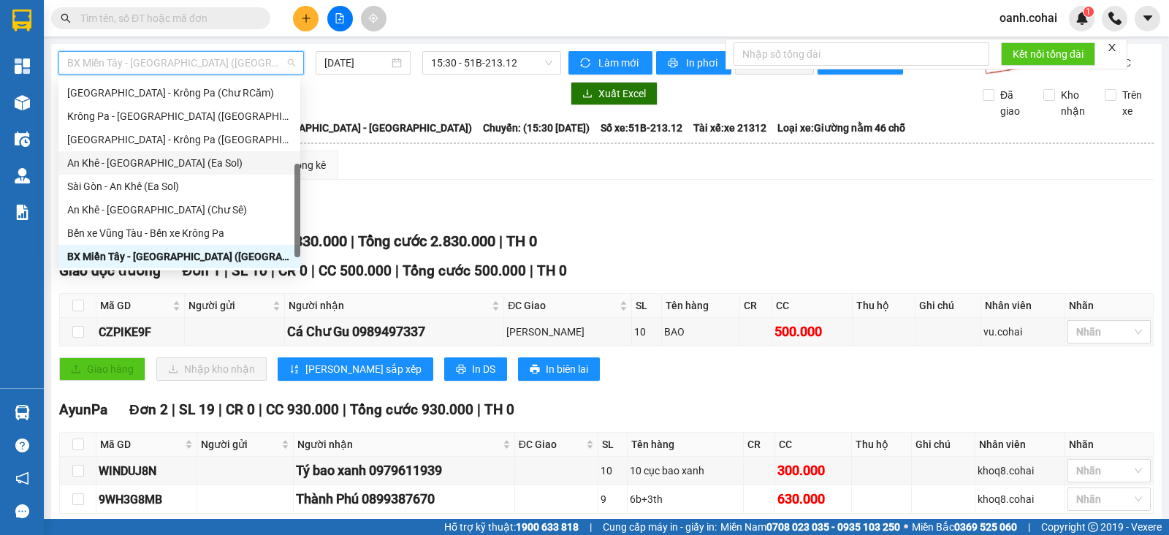
scroll to position [4, 0]
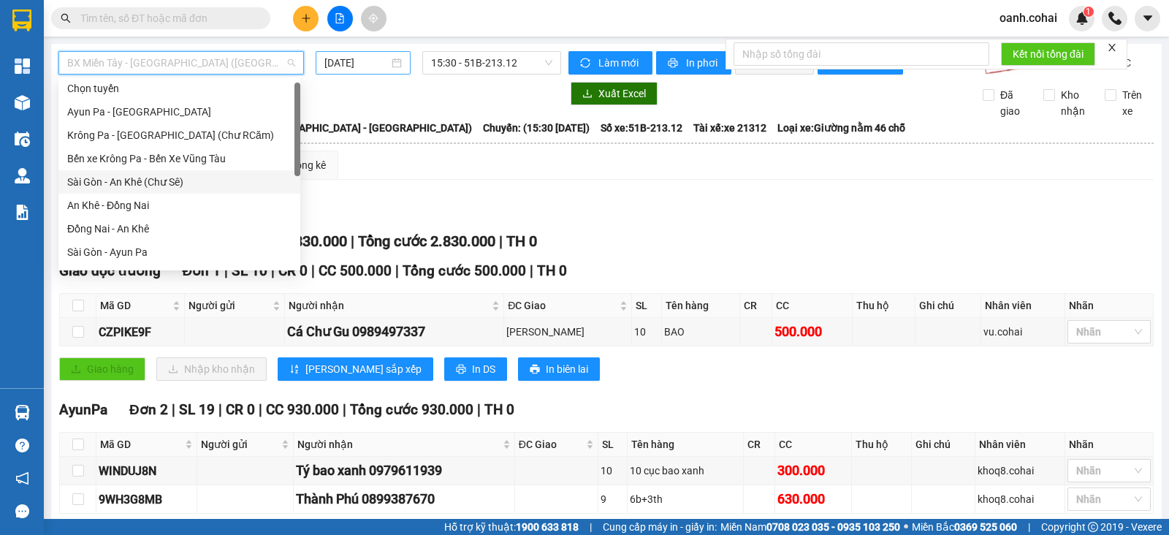
drag, startPoint x: 145, startPoint y: 187, endPoint x: 333, endPoint y: 53, distance: 230.4
click at [146, 188] on div "Sài Gòn - An Khê (Chư Sê)" at bounding box center [179, 182] width 224 height 16
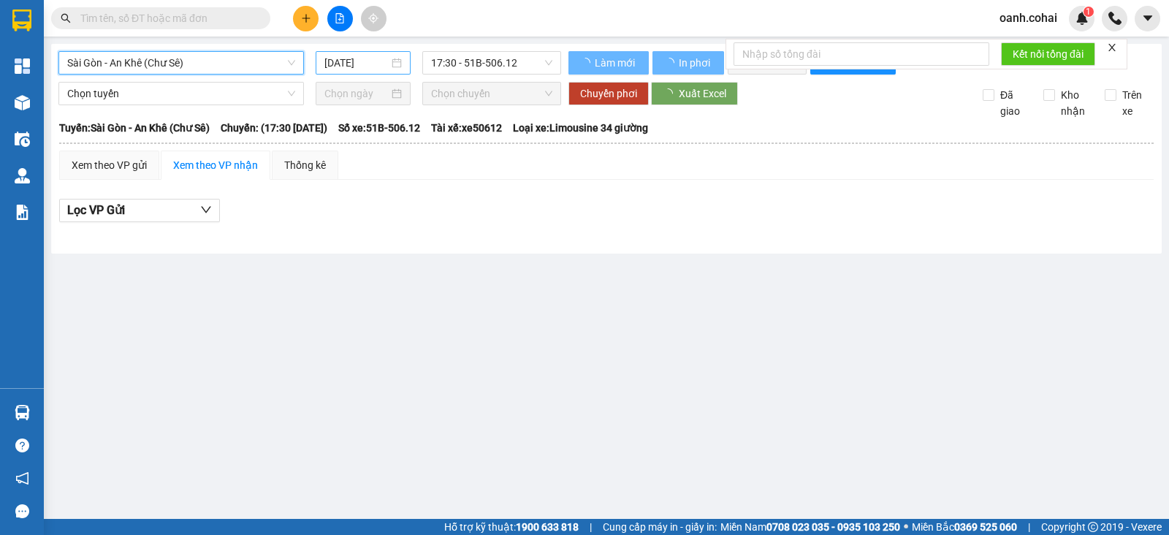
click at [364, 63] on input "[DATE]" at bounding box center [357, 63] width 65 height 16
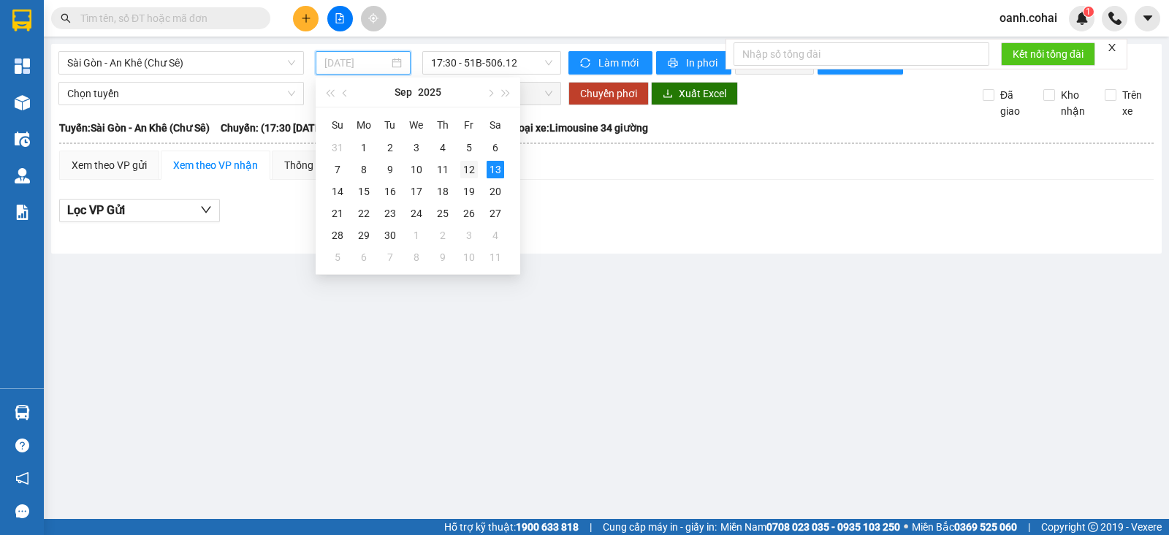
click at [469, 177] on div "12" at bounding box center [469, 170] width 18 height 18
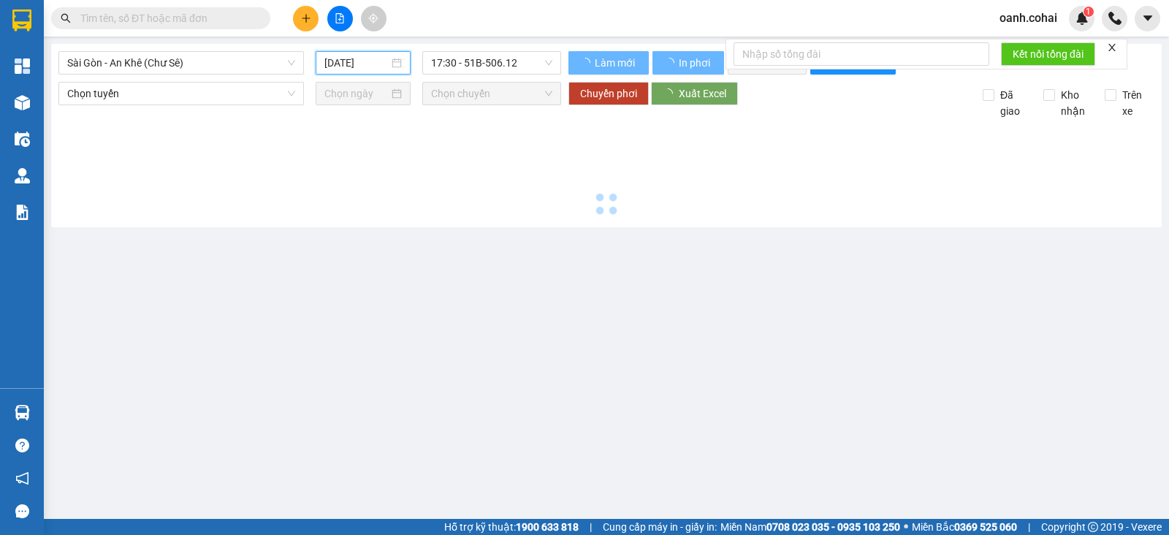
type input "[DATE]"
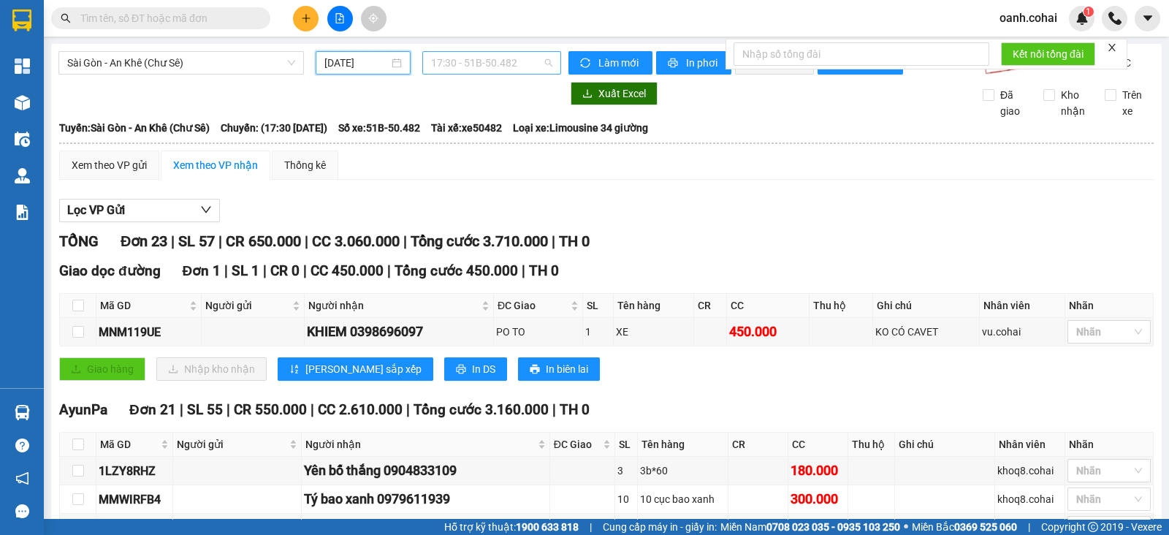
click at [482, 72] on span "17:30 - 51B-50.482" at bounding box center [491, 63] width 121 height 22
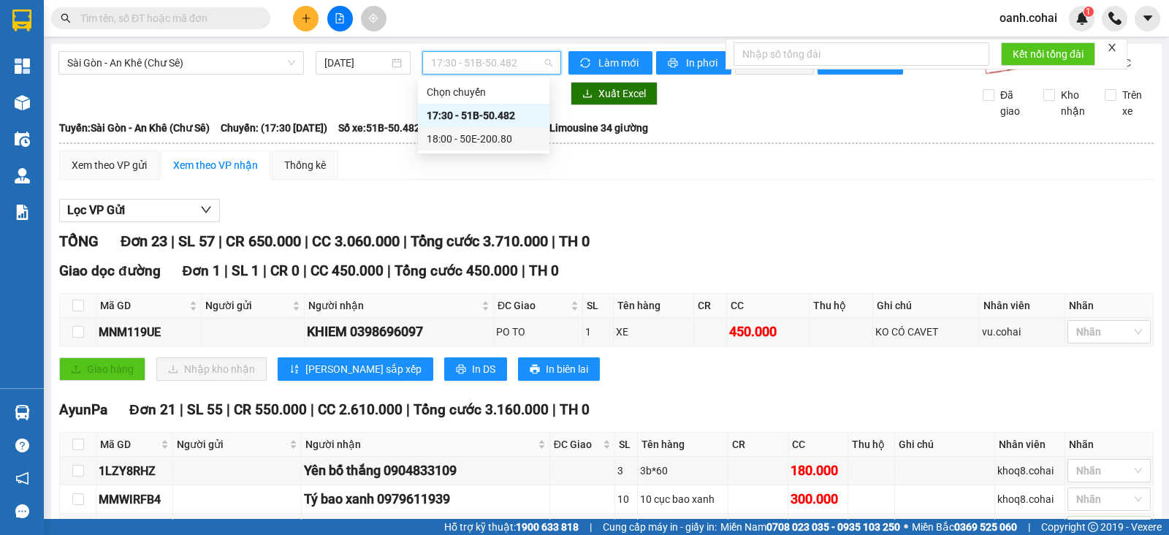
click at [491, 138] on div "18:00 - 50E-200.80" at bounding box center [484, 139] width 114 height 16
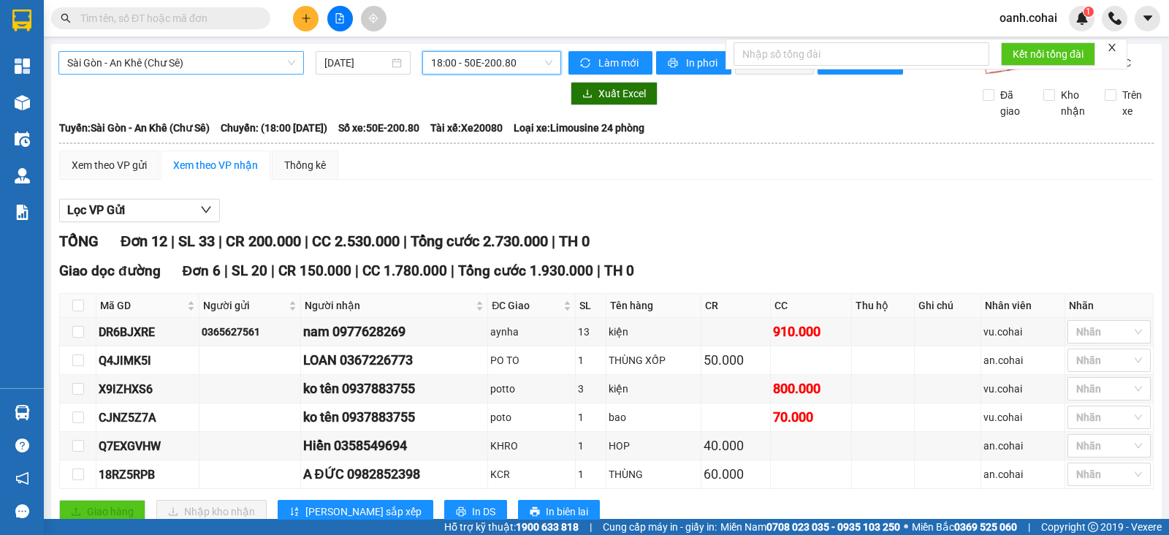
click at [248, 68] on span "Sài Gòn - An Khê (Chư Sê)" at bounding box center [181, 63] width 228 height 22
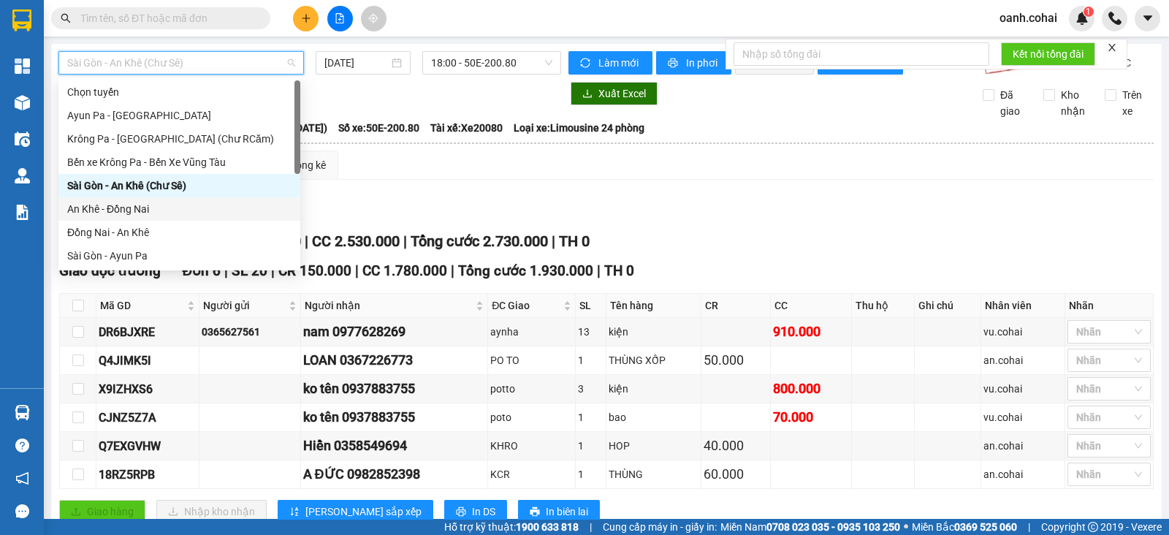
drag, startPoint x: 290, startPoint y: 202, endPoint x: 363, endPoint y: 203, distance: 72.4
click at [296, 206] on div "Chọn tuyến [GEOGRAPHIC_DATA] - [GEOGRAPHIC_DATA] [GEOGRAPHIC_DATA] - [GEOGRAPHI…" at bounding box center [179, 173] width 242 height 187
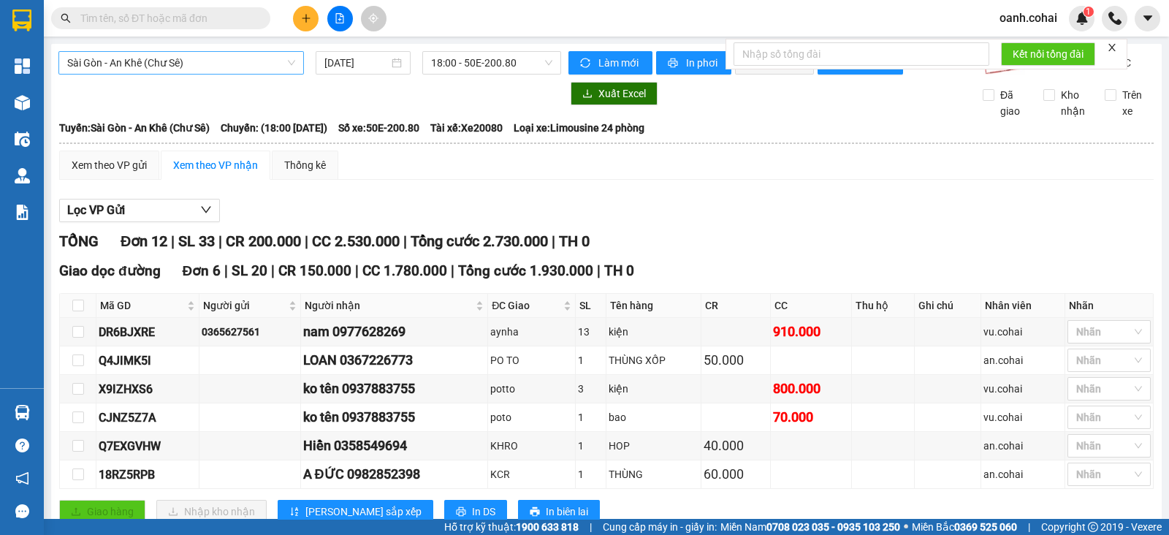
click at [184, 68] on span "Sài Gòn - An Khê (Chư Sê)" at bounding box center [181, 63] width 228 height 22
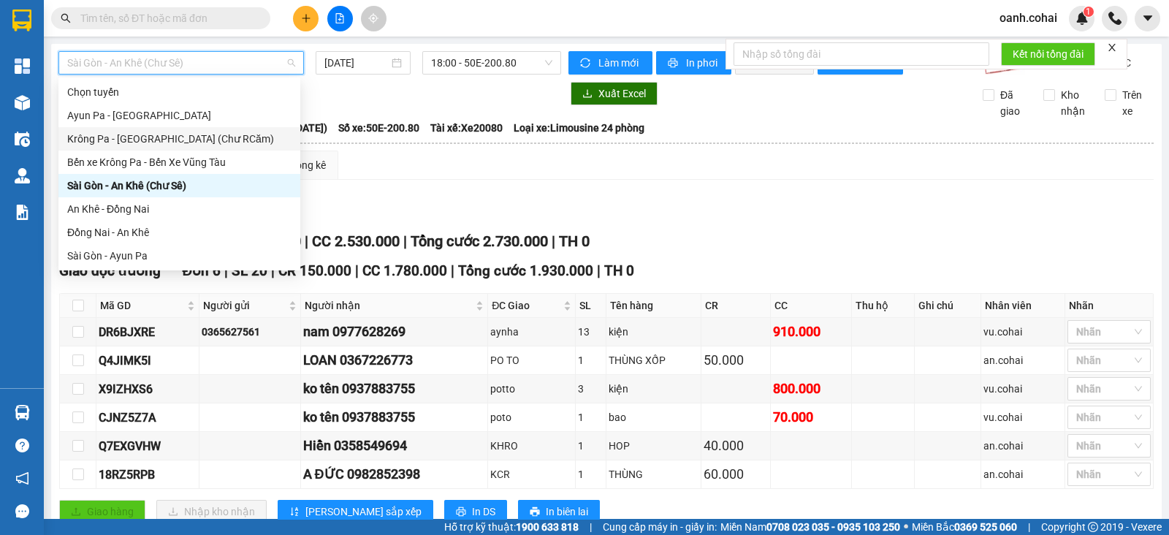
click at [417, 179] on div "Xem theo VP gửi Xem theo VP nhận Thống kê" at bounding box center [606, 165] width 1095 height 29
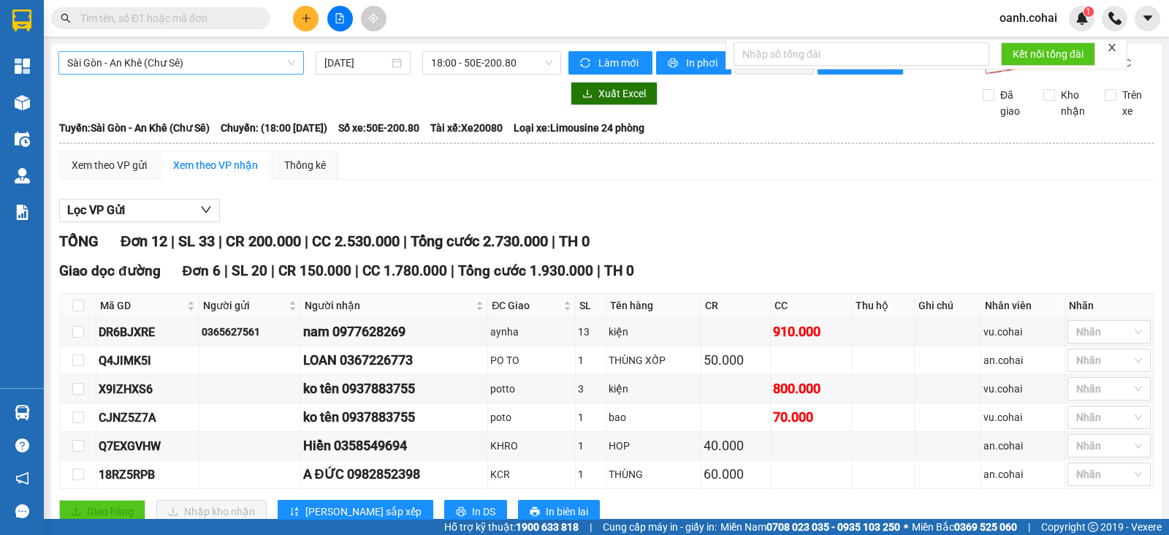
click at [194, 55] on span "Sài Gòn - An Khê (Chư Sê)" at bounding box center [181, 63] width 228 height 22
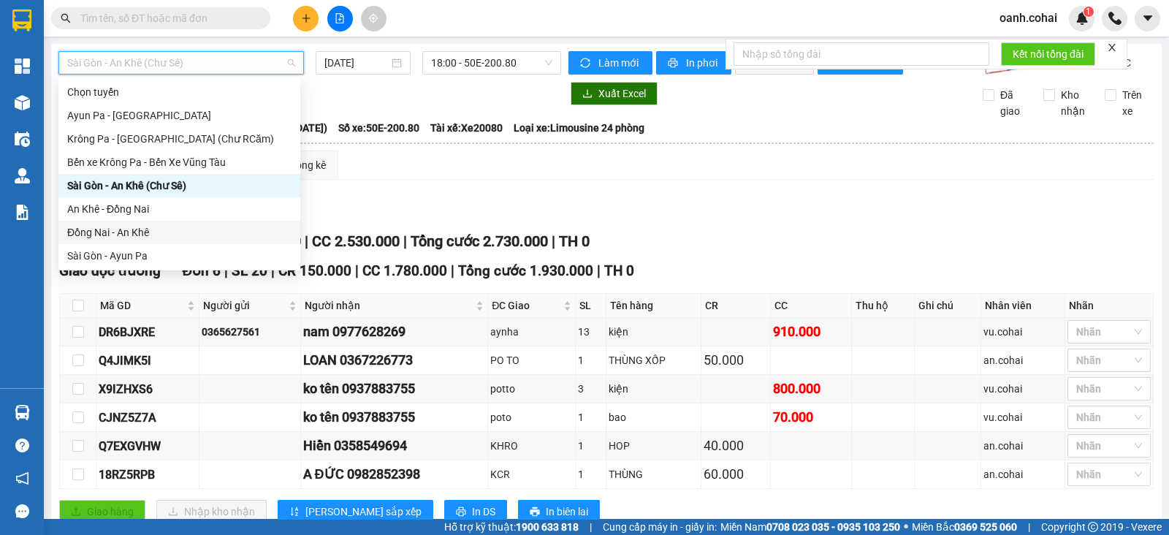
click at [120, 239] on div "Đồng Nai - An Khê" at bounding box center [179, 232] width 224 height 16
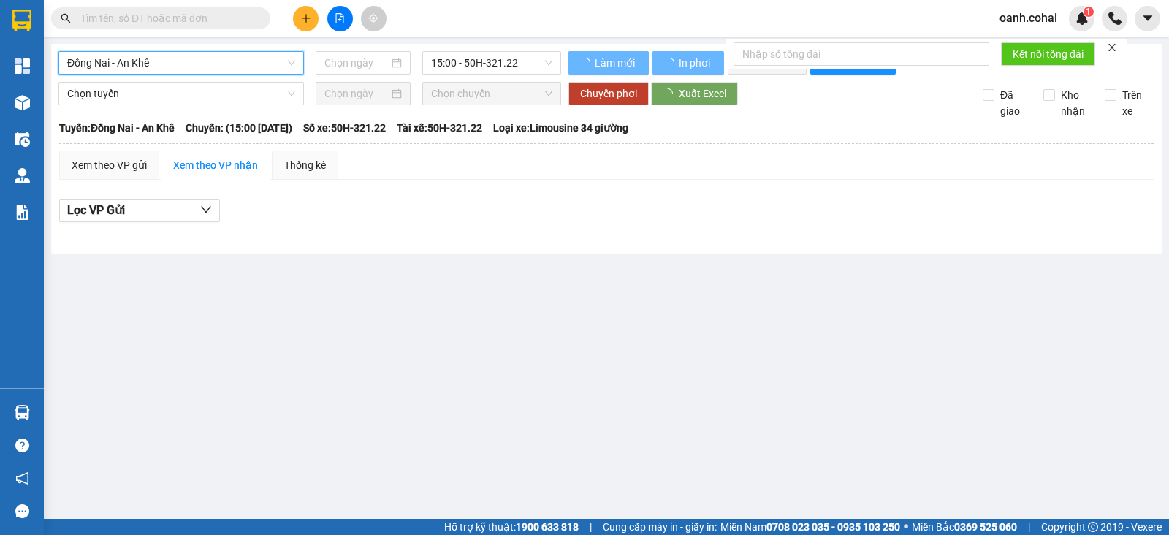
type input "[DATE]"
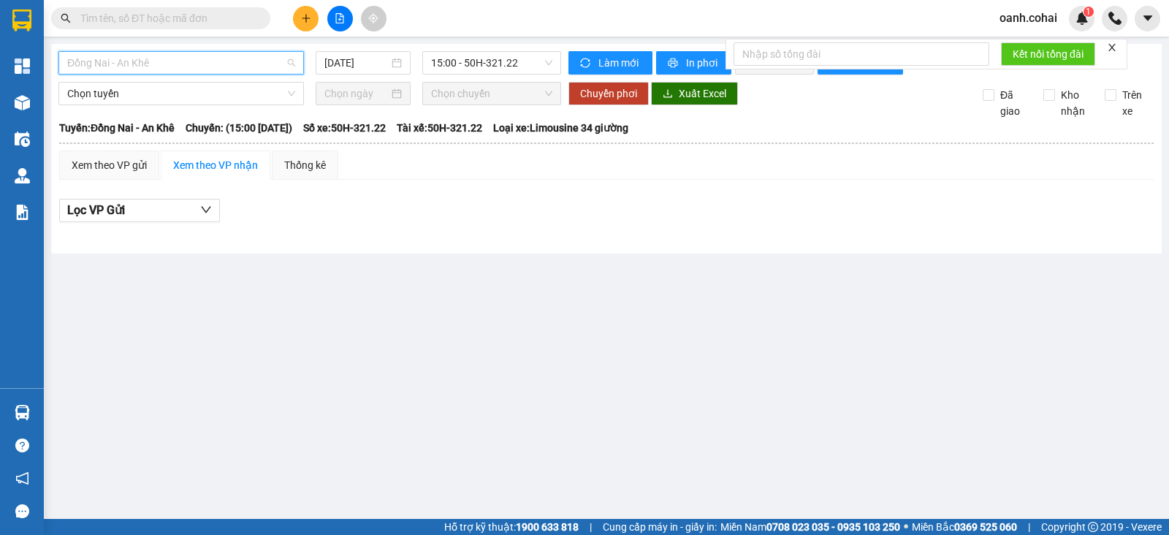
click at [252, 54] on span "Đồng Nai - An Khê" at bounding box center [181, 63] width 228 height 22
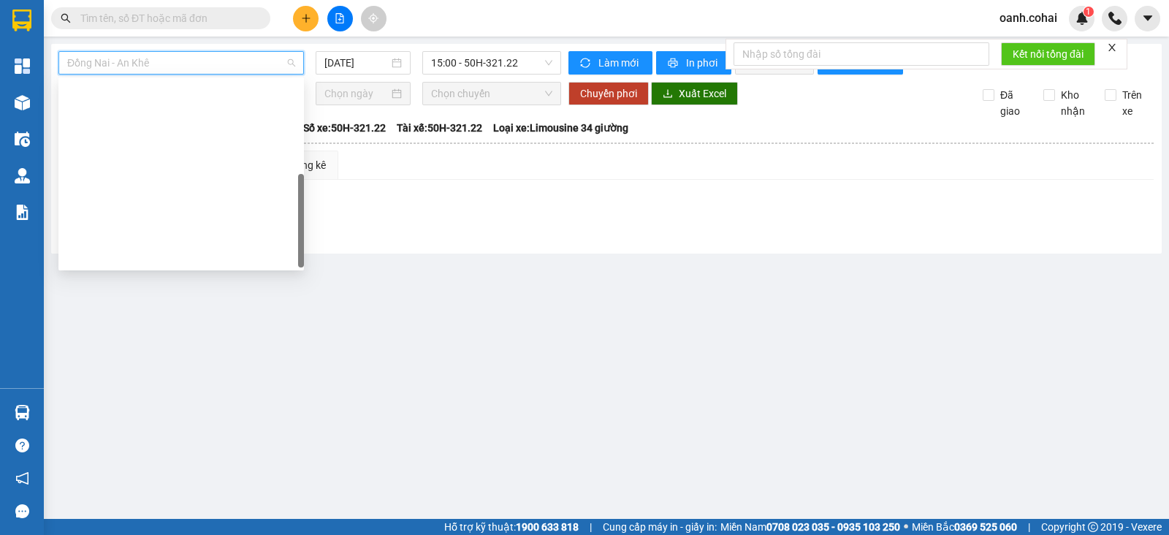
scroll to position [210, 0]
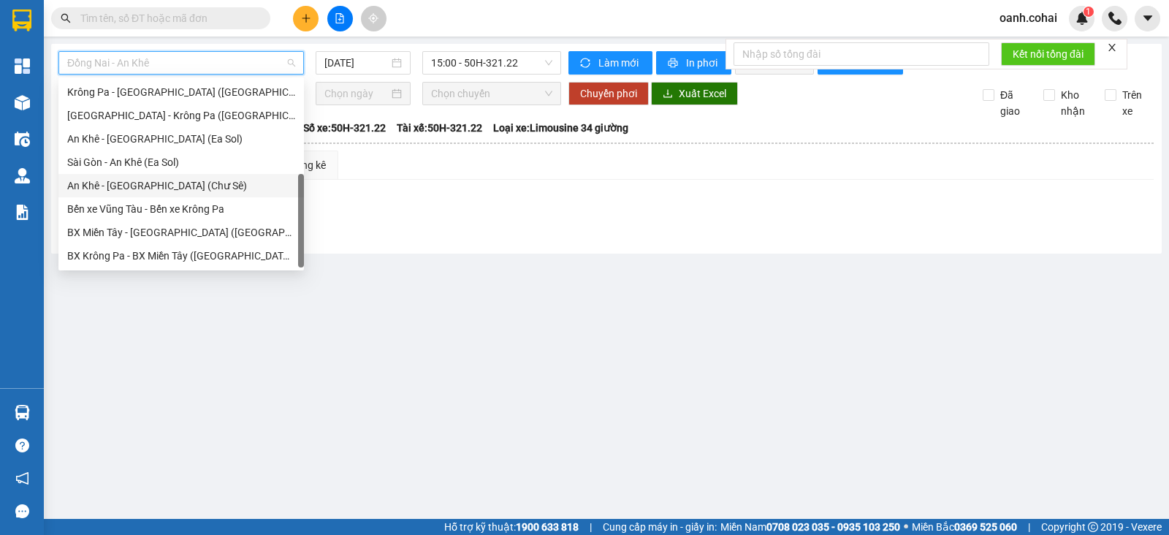
click at [167, 186] on div "An Khê - [GEOGRAPHIC_DATA] (Chư Sê)" at bounding box center [181, 186] width 228 height 16
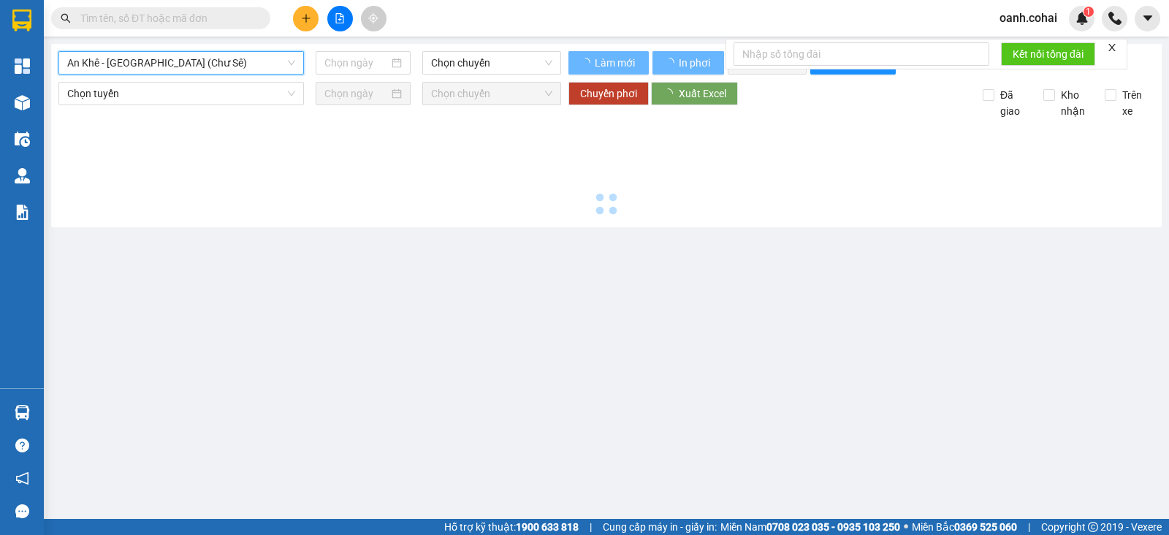
click at [199, 50] on div "An Khê - [GEOGRAPHIC_DATA] ([GEOGRAPHIC_DATA]) An Khê - [GEOGRAPHIC_DATA] (Chư …" at bounding box center [606, 135] width 1111 height 183
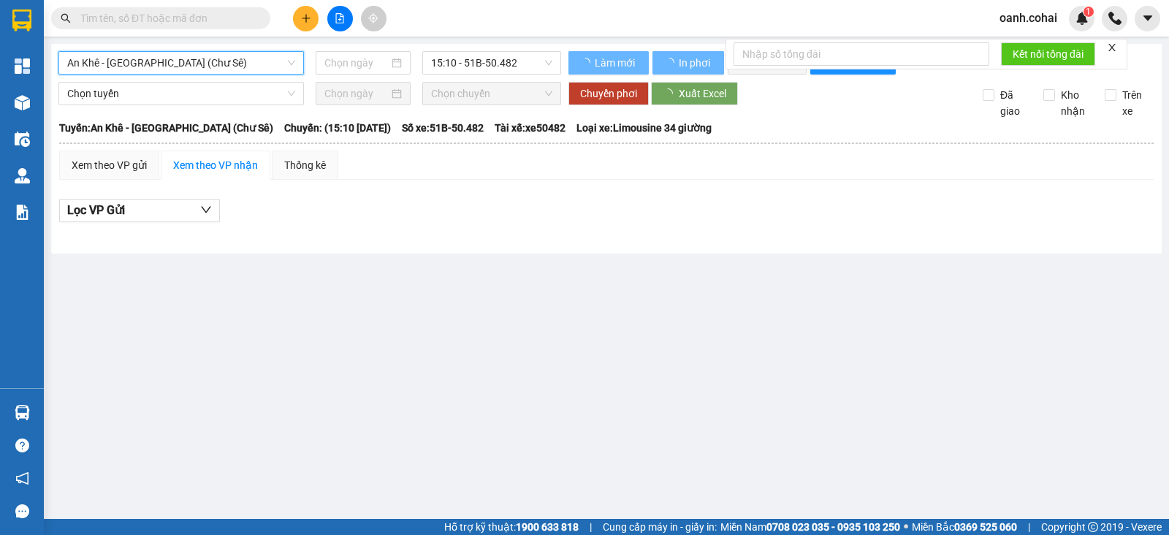
type input "[DATE]"
click at [202, 59] on span "An Khê - [GEOGRAPHIC_DATA] (Chư Sê)" at bounding box center [181, 63] width 228 height 22
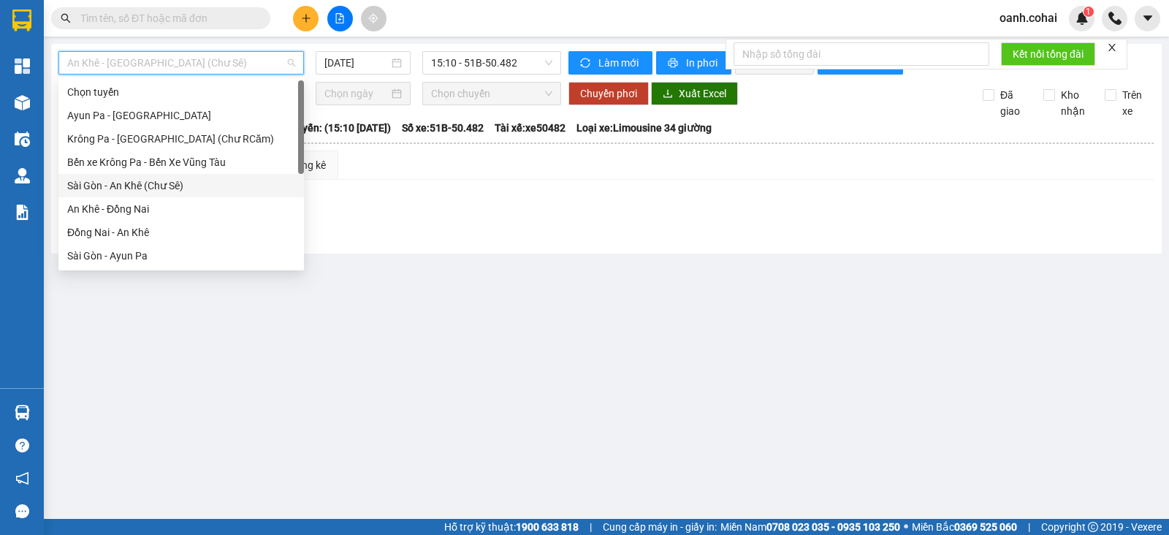
click at [147, 189] on div "Sài Gòn - An Khê (Chư Sê)" at bounding box center [181, 186] width 228 height 16
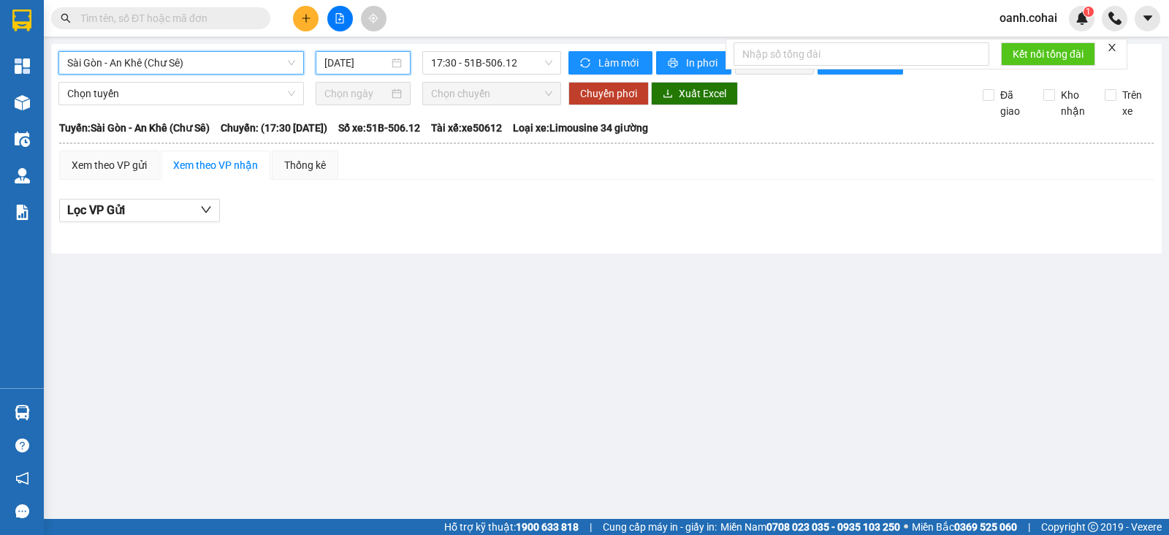
click at [379, 56] on input "[DATE]" at bounding box center [357, 63] width 65 height 16
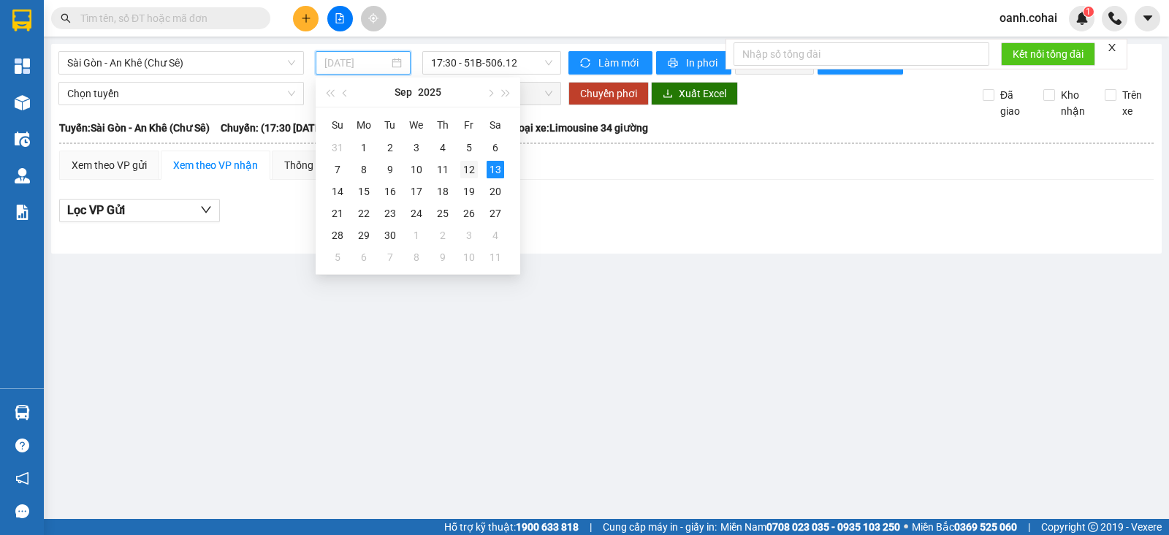
click at [469, 170] on div "12" at bounding box center [469, 170] width 18 height 18
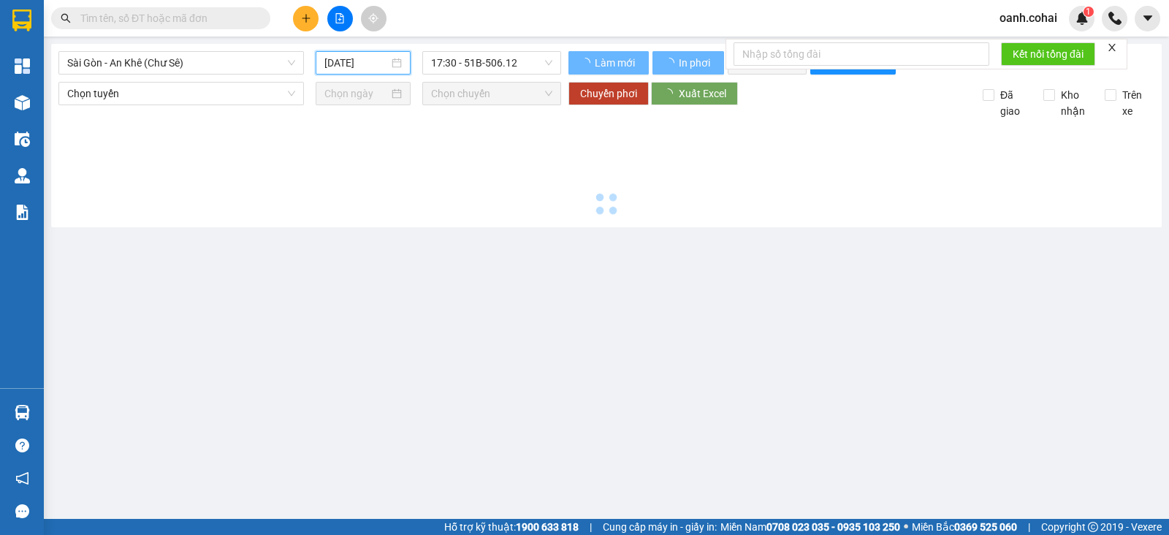
type input "[DATE]"
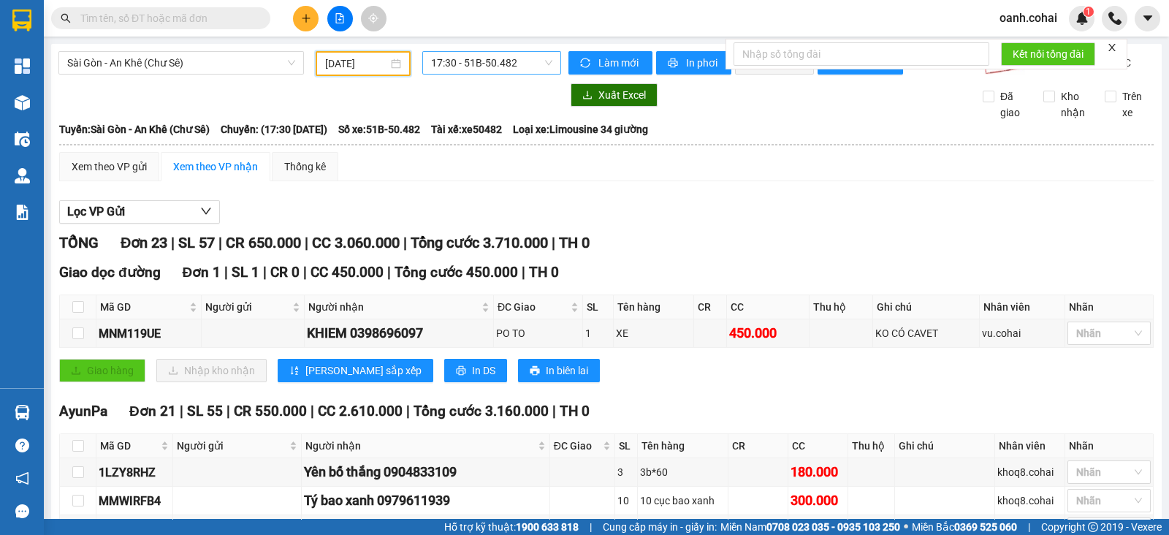
click at [468, 63] on span "17:30 - 51B-50.482" at bounding box center [491, 63] width 121 height 22
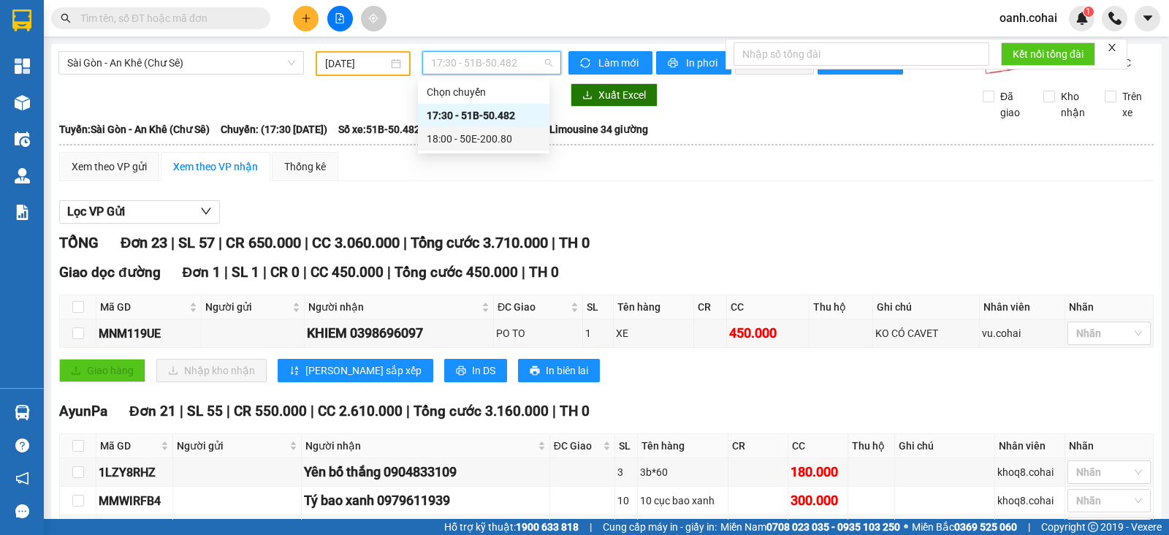
click at [447, 136] on div "18:00 - 50E-200.80" at bounding box center [484, 139] width 114 height 16
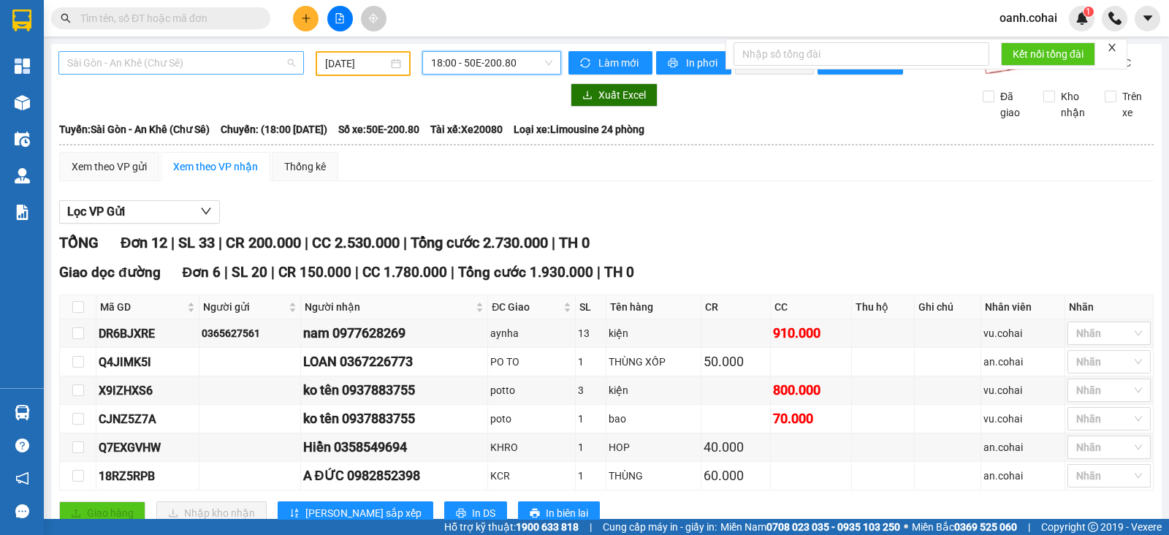
click at [256, 58] on span "Sài Gòn - An Khê (Chư Sê)" at bounding box center [181, 63] width 228 height 22
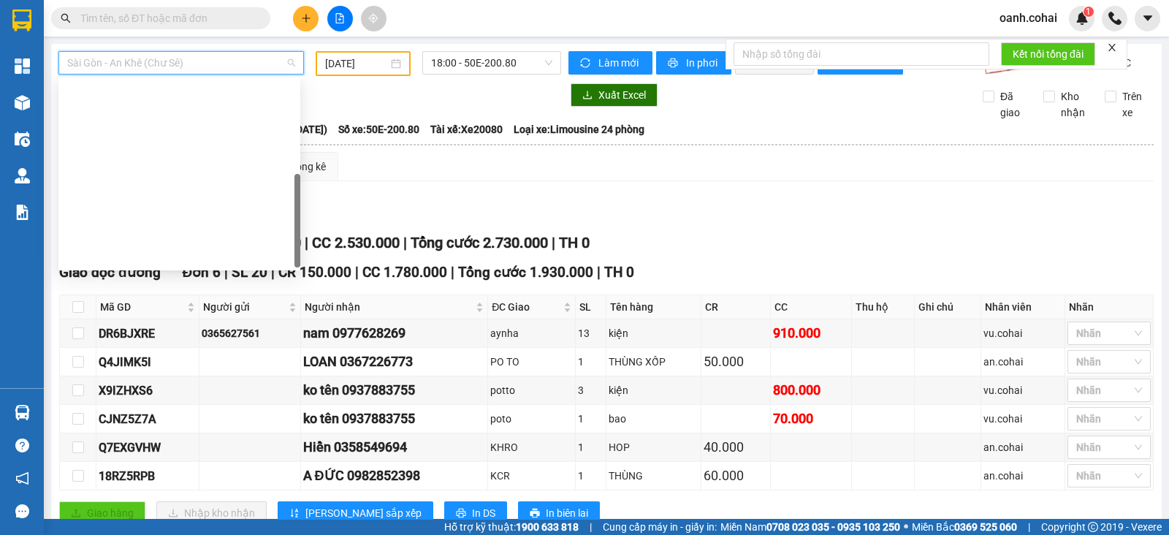
scroll to position [210, 0]
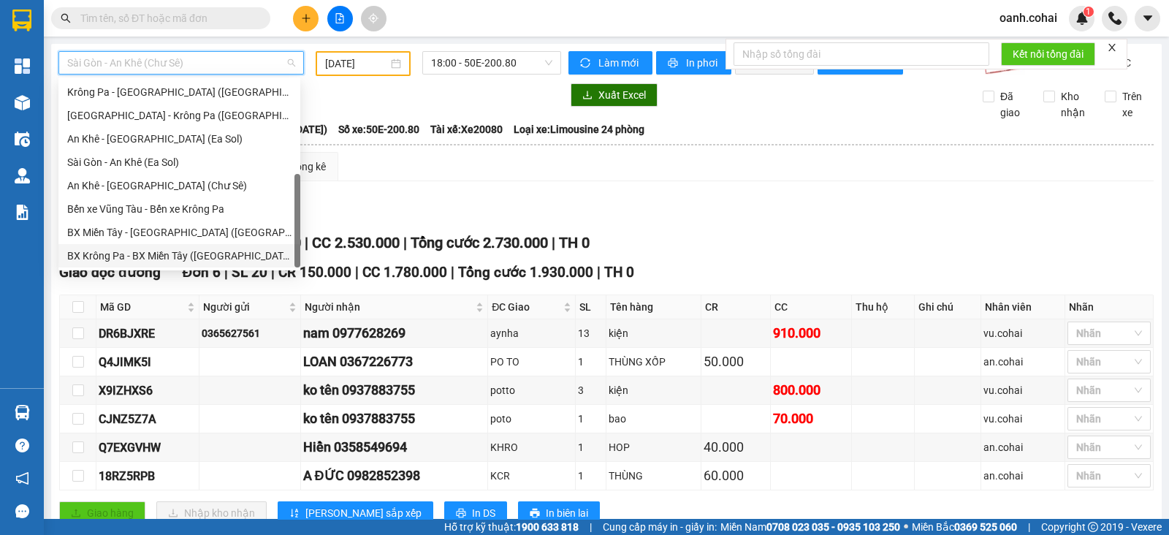
click at [152, 257] on div "BX Krông Pa - BX Miền Tây ([GEOGRAPHIC_DATA] - [GEOGRAPHIC_DATA])" at bounding box center [179, 256] width 224 height 16
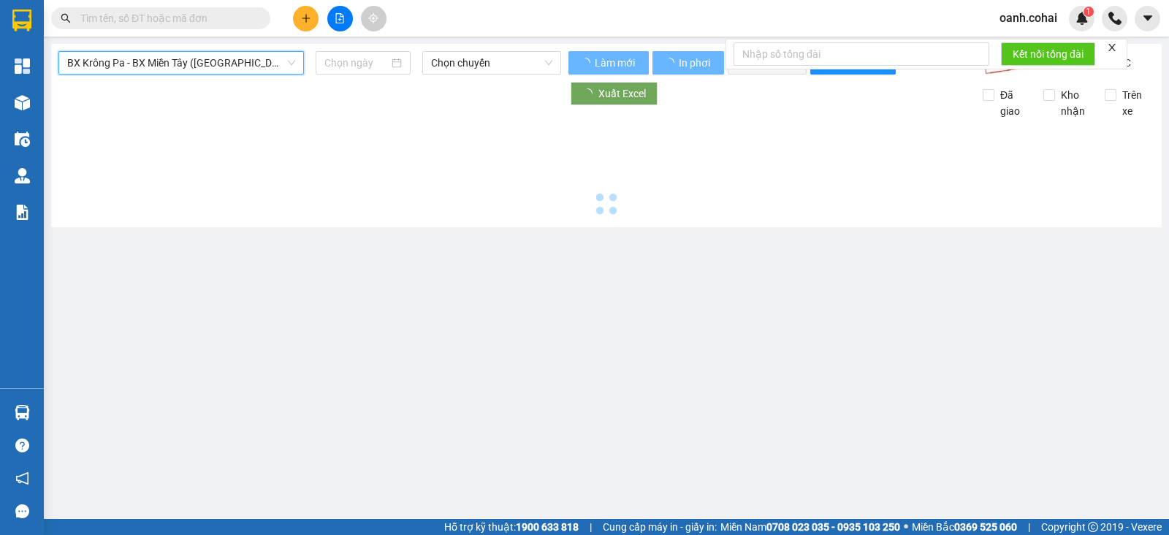
type input "[DATE]"
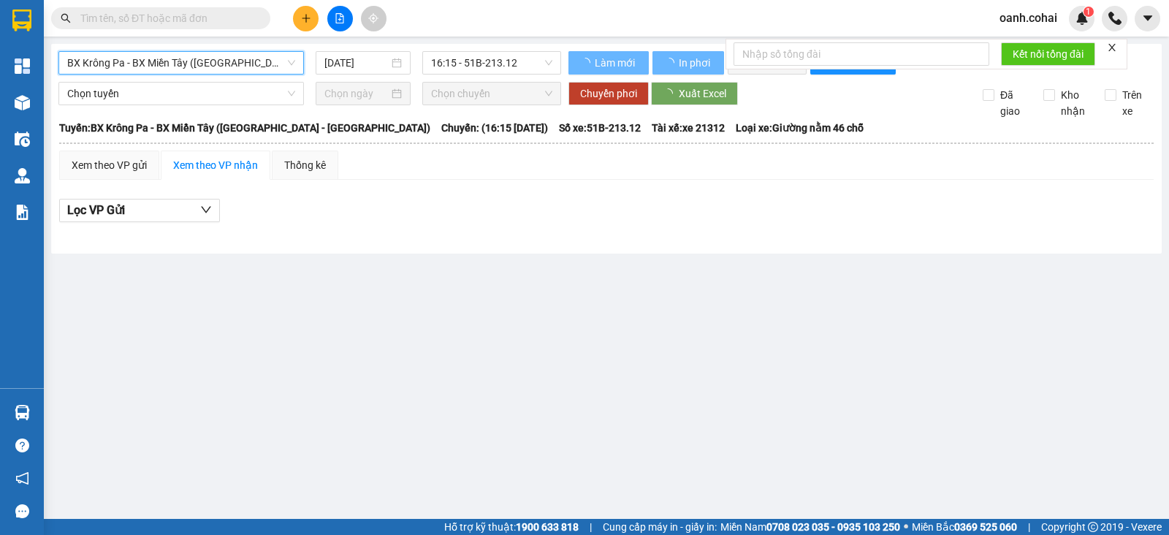
drag, startPoint x: 237, startPoint y: 75, endPoint x: 233, endPoint y: 64, distance: 12.3
click at [234, 75] on div "BX Krông Pa - BX Miền Tây ([GEOGRAPHIC_DATA] - [GEOGRAPHIC_DATA]) BX Krông Pa -…" at bounding box center [309, 62] width 503 height 23
click at [238, 47] on div "BX Krông Pa - [GEOGRAPHIC_DATA] ([GEOGRAPHIC_DATA] - [GEOGRAPHIC_DATA]) [DATE] …" at bounding box center [606, 149] width 1111 height 210
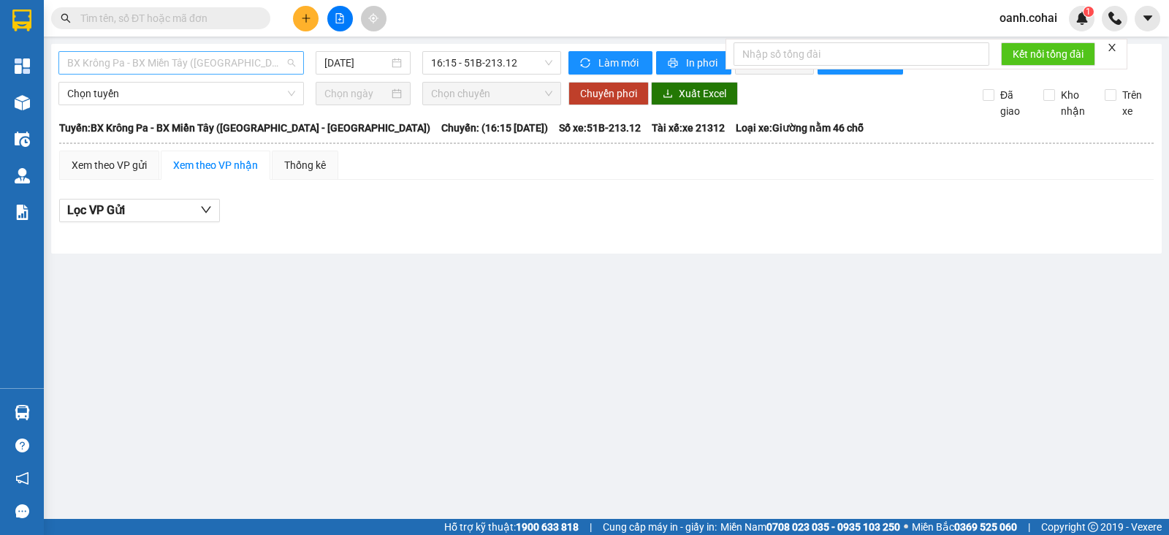
click at [223, 67] on span "BX Krông Pa - BX Miền Tây ([GEOGRAPHIC_DATA] - [GEOGRAPHIC_DATA])" at bounding box center [181, 63] width 228 height 22
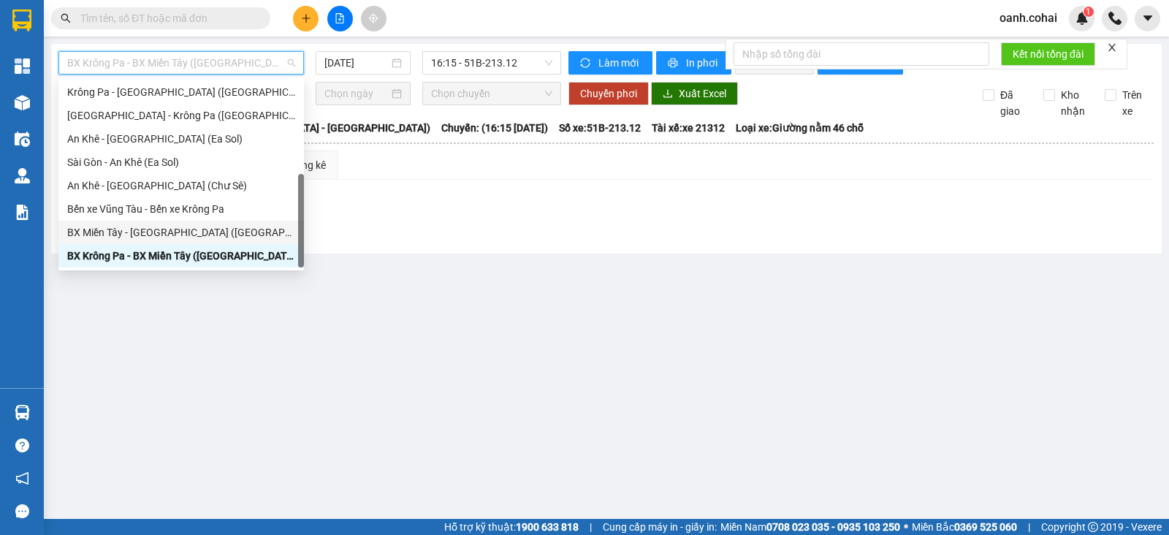
click at [145, 239] on div "BX Miền Tây - [GEOGRAPHIC_DATA] ([GEOGRAPHIC_DATA] - [GEOGRAPHIC_DATA])" at bounding box center [181, 232] width 228 height 16
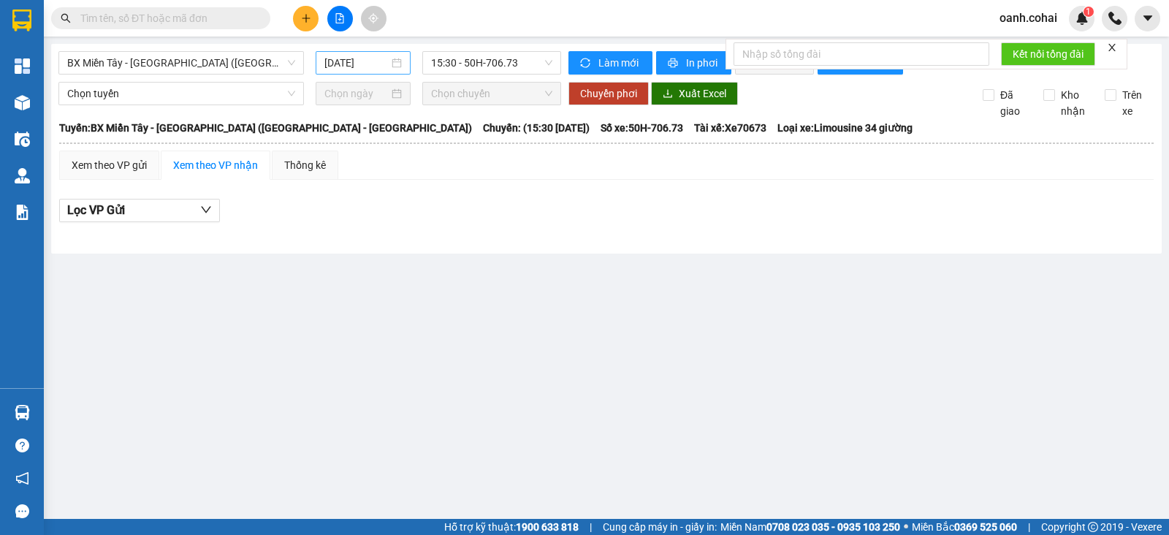
click at [357, 73] on div "[DATE]" at bounding box center [364, 62] width 96 height 23
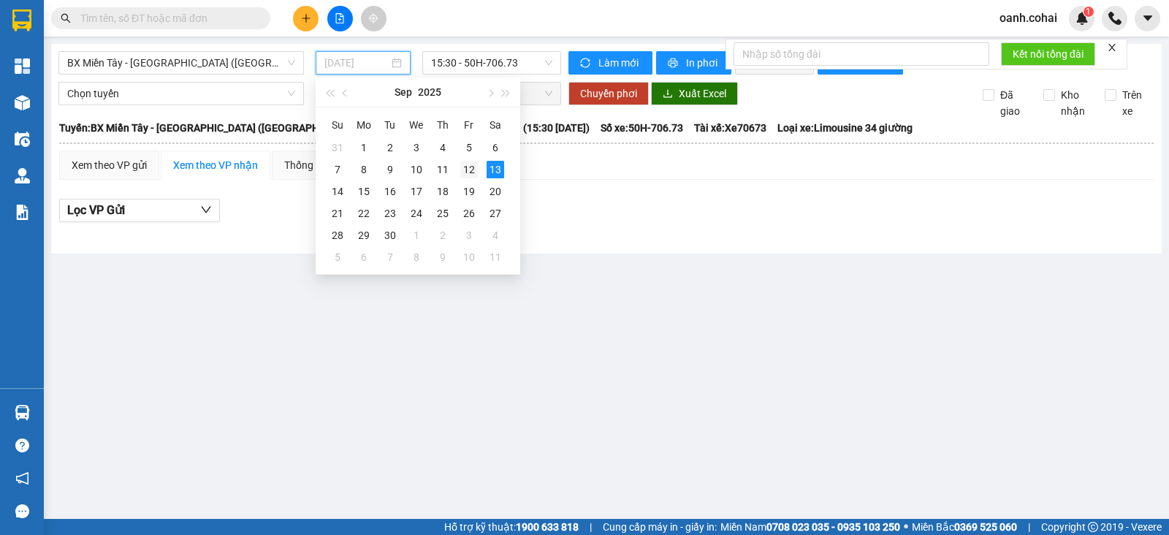
click at [468, 178] on td "12" at bounding box center [469, 170] width 26 height 22
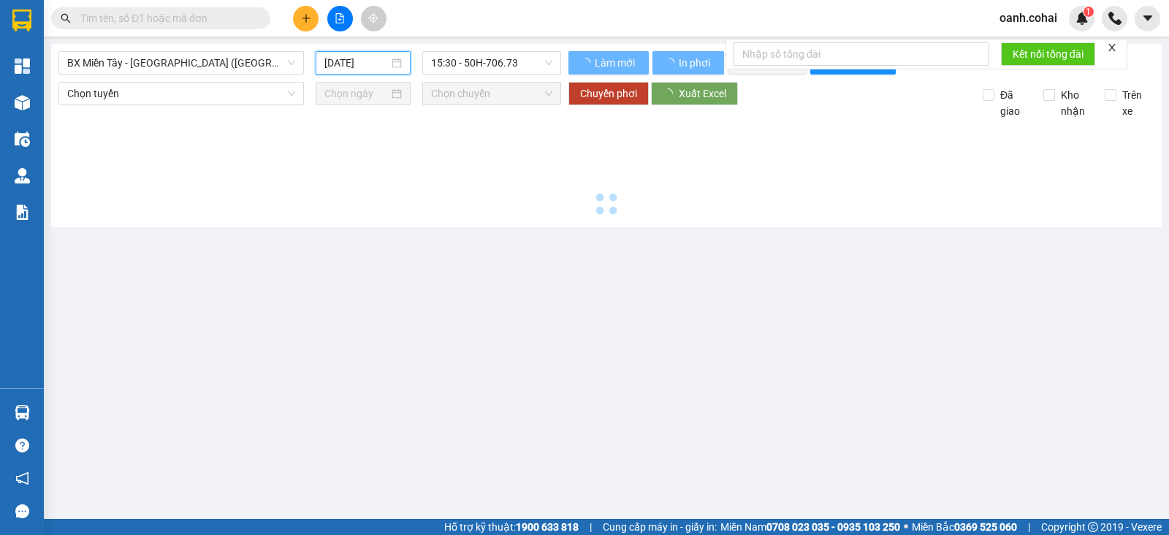
type input "[DATE]"
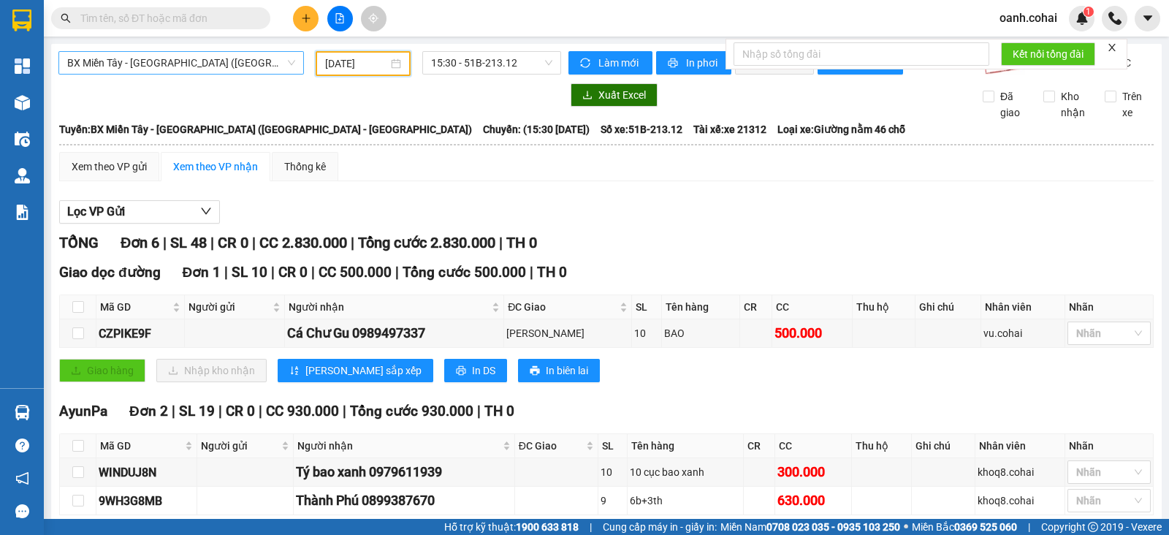
click at [248, 58] on span "BX Miền Tây - [GEOGRAPHIC_DATA] ([GEOGRAPHIC_DATA] - [GEOGRAPHIC_DATA])" at bounding box center [181, 63] width 228 height 22
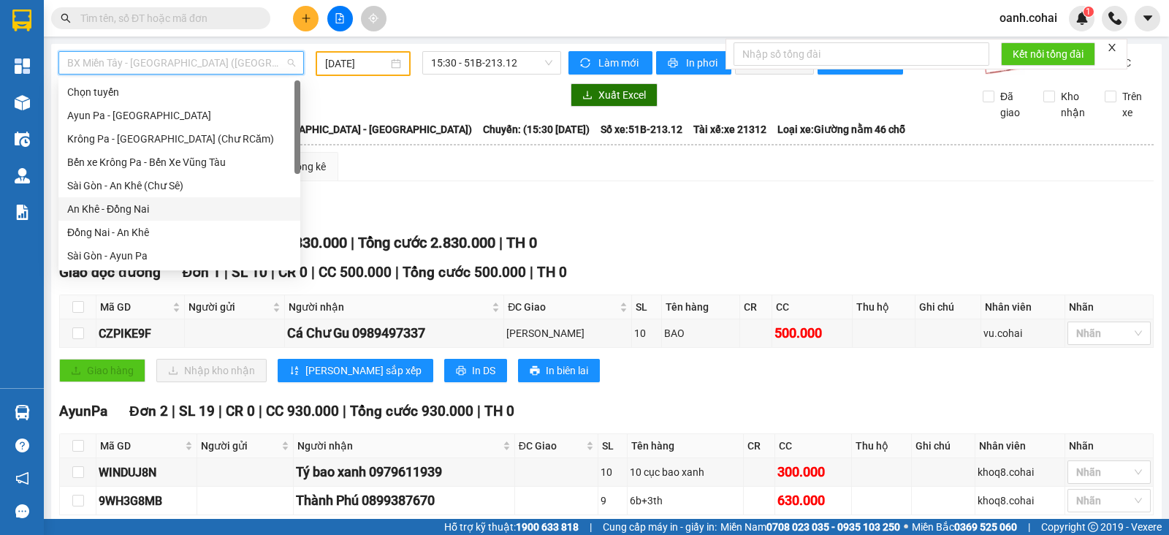
click at [436, 197] on div "Xem theo VP gửi Xem theo VP nhận Thống kê Lọc VP Gửi TỔNG Đơn 6 | SL 48 | CR 0…" at bounding box center [606, 513] width 1095 height 722
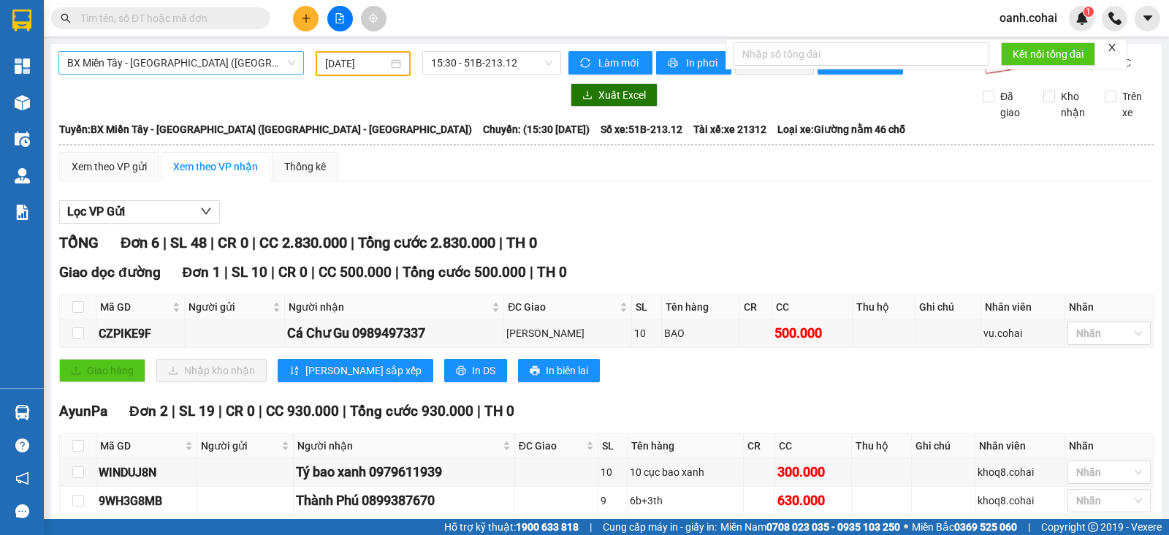
click at [210, 64] on span "BX Miền Tây - [GEOGRAPHIC_DATA] ([GEOGRAPHIC_DATA] - [GEOGRAPHIC_DATA])" at bounding box center [181, 63] width 228 height 22
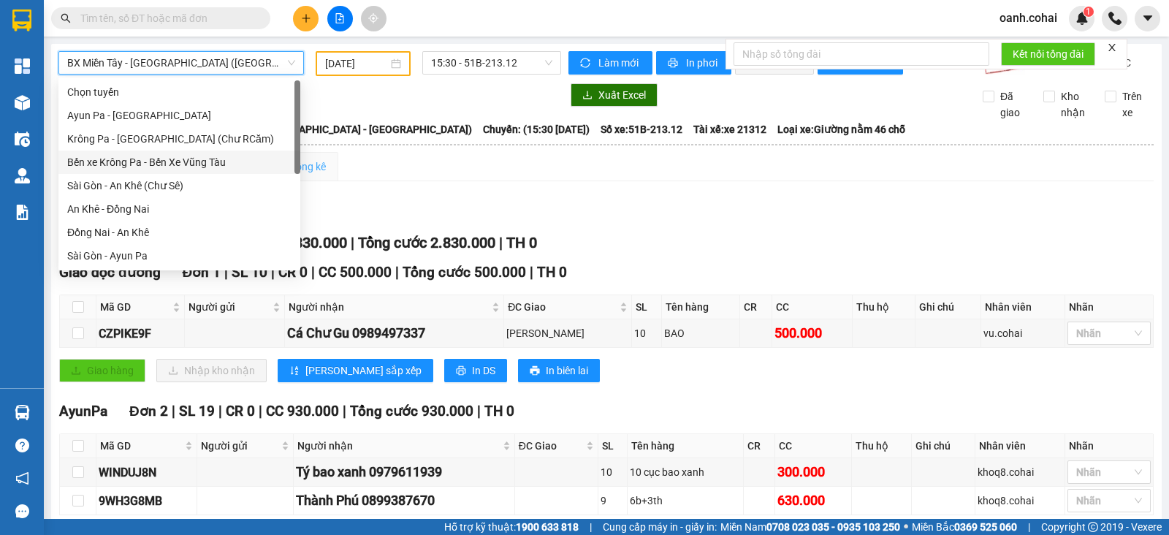
click at [328, 170] on div "Thống kê" at bounding box center [305, 166] width 67 height 29
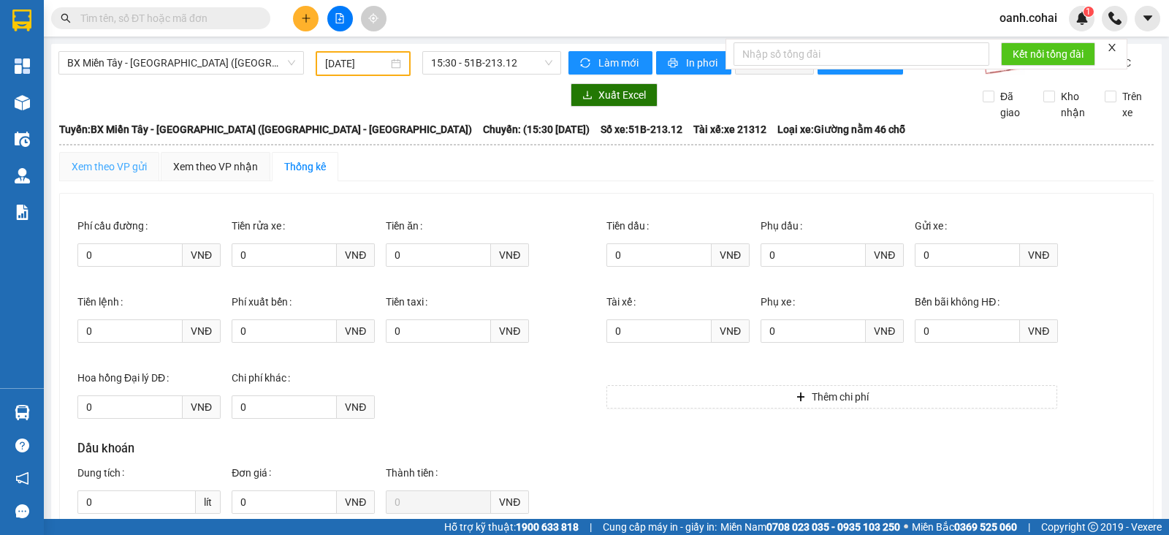
click at [118, 168] on div "Xem theo VP gửi" at bounding box center [109, 166] width 100 height 29
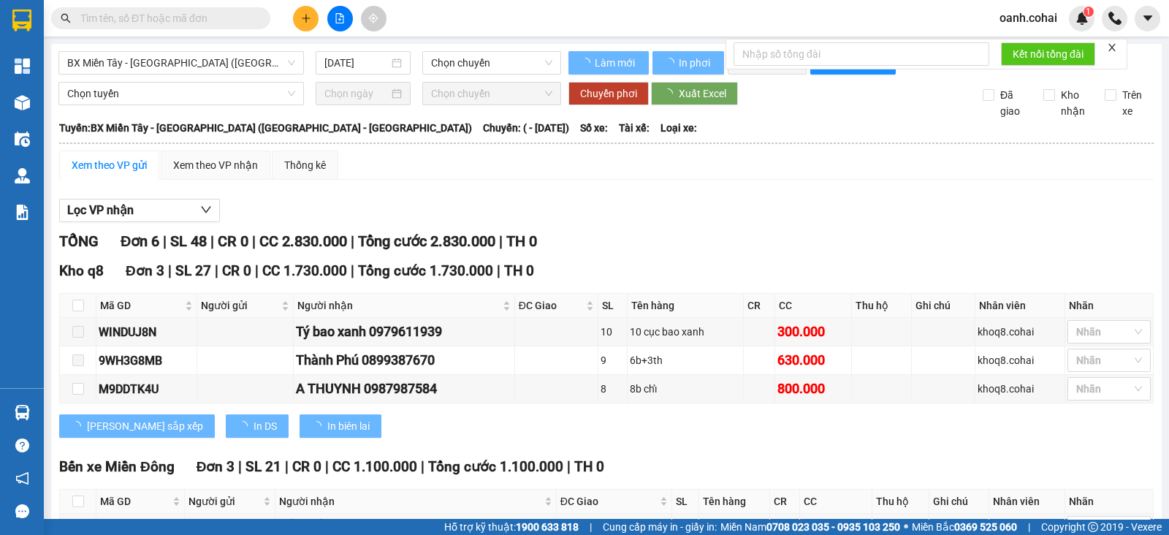
type input "[DATE]"
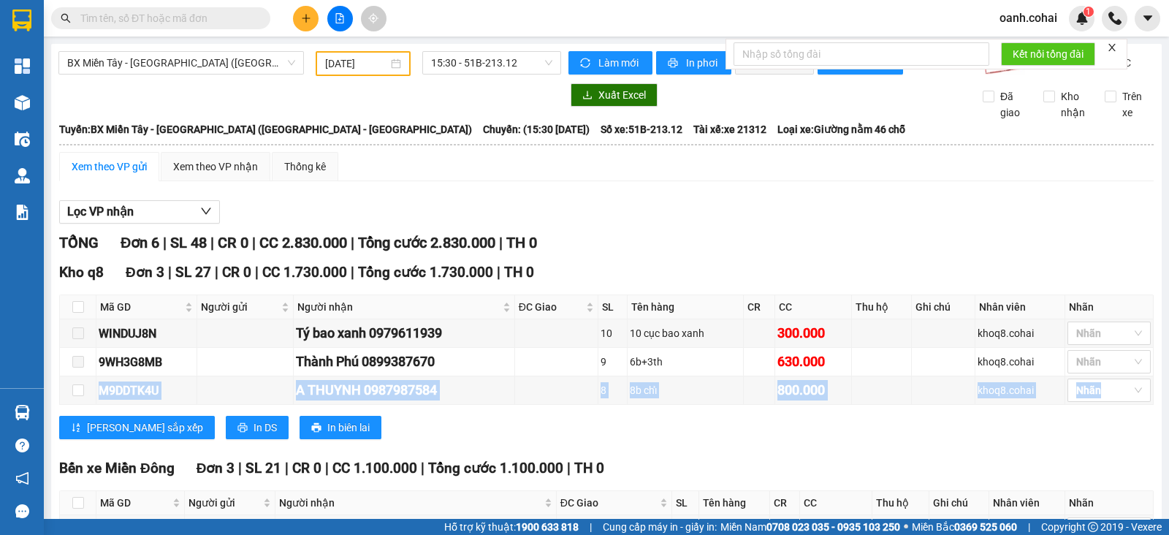
drag, startPoint x: 97, startPoint y: 393, endPoint x: 213, endPoint y: 418, distance: 118.8
click at [213, 418] on div "Kho q8 Đơn 3 | SL 27 | CR 0 | CC 1.730.000 | Tổng cước 1.730.000 | TH 0 Mã GD N…" at bounding box center [606, 356] width 1095 height 189
click at [423, 439] on div "[PERSON_NAME] sắp xếp In DS In biên lai" at bounding box center [606, 427] width 1095 height 23
drag, startPoint x: 97, startPoint y: 397, endPoint x: 202, endPoint y: 399, distance: 105.3
click at [202, 399] on tr "M9DDTK4U A THUYNH 0987987584 8 8b chỉ 800.000 khoq8.cohai Nhãn" at bounding box center [607, 390] width 1094 height 29
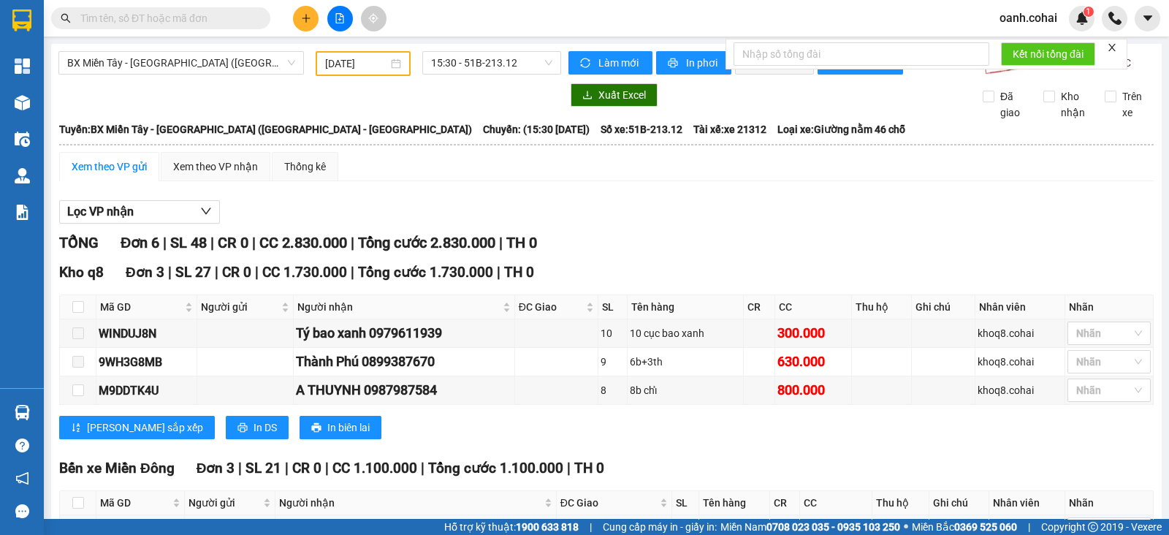
click at [212, 13] on input "text" at bounding box center [166, 18] width 172 height 16
paste input "M9DDTK4U"
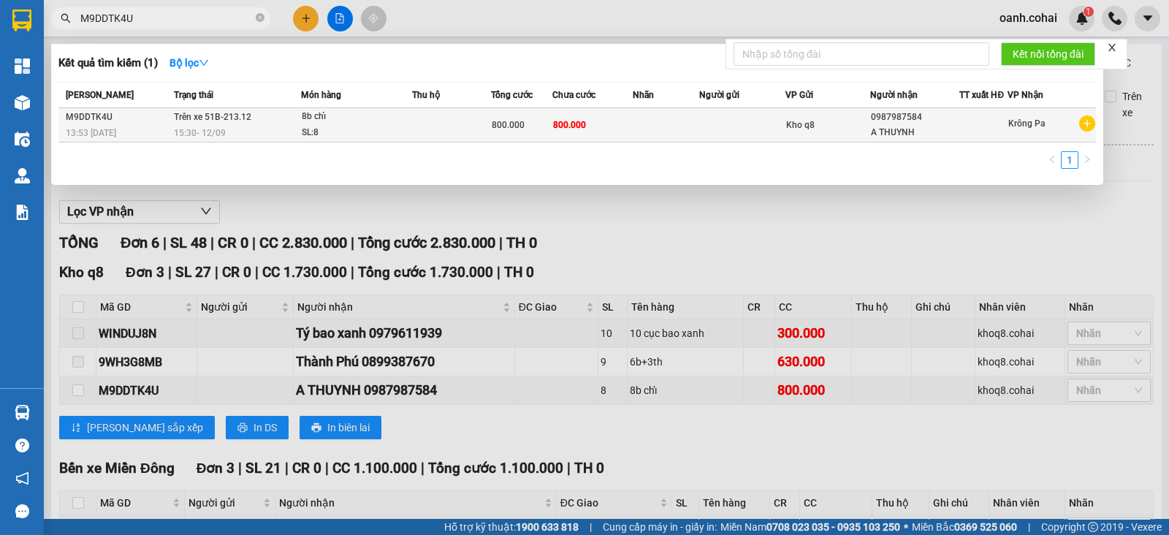
type input "M9DDTK4U"
click at [526, 126] on div "800.000" at bounding box center [522, 125] width 60 height 16
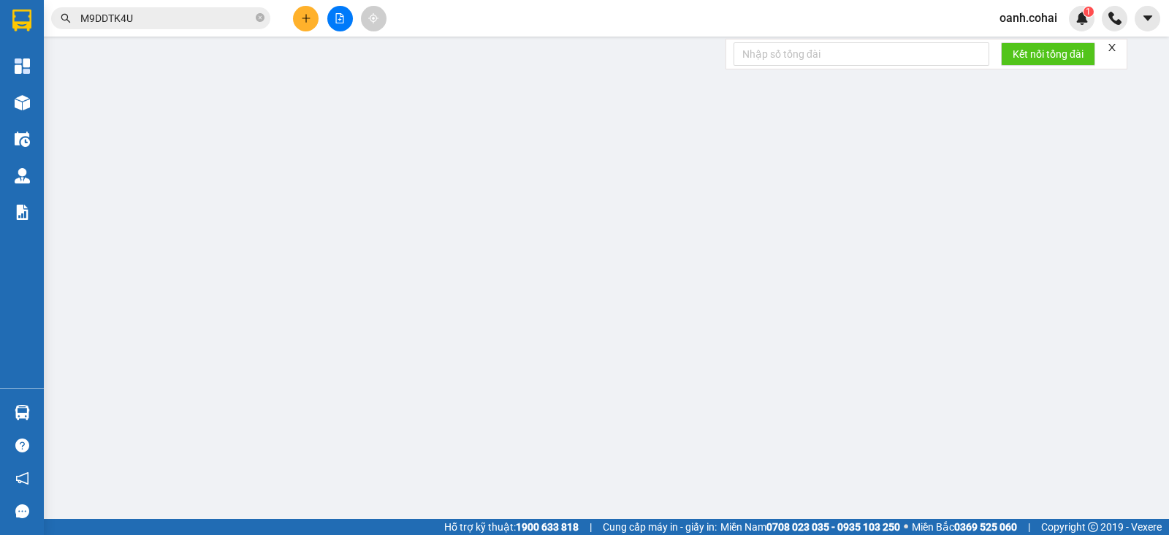
type input "0987987584"
type input "A THUYNH"
type input "800.000"
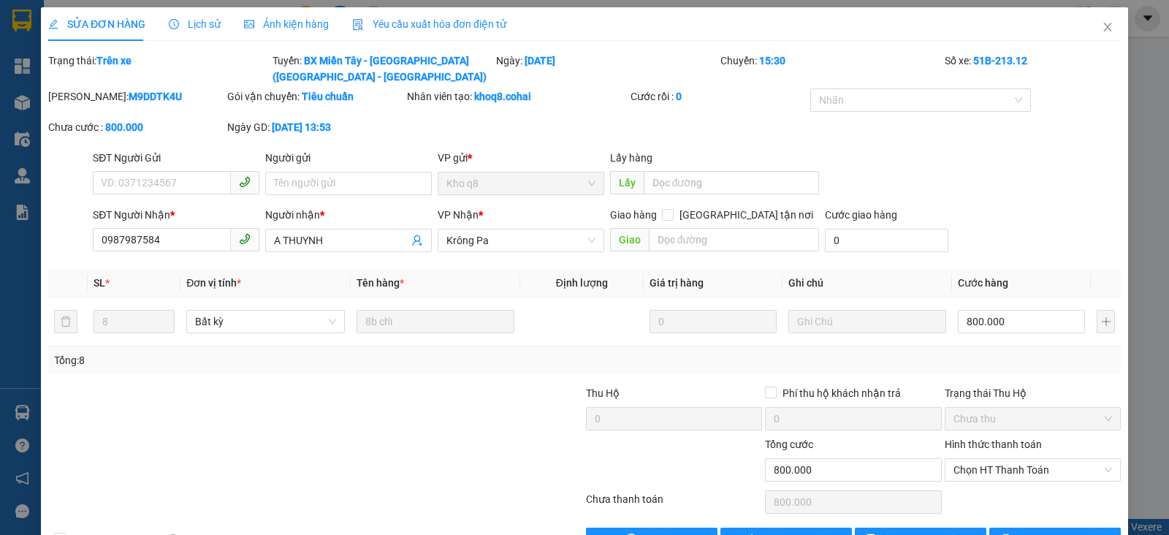
click at [200, 23] on span "Lịch sử" at bounding box center [195, 24] width 52 height 12
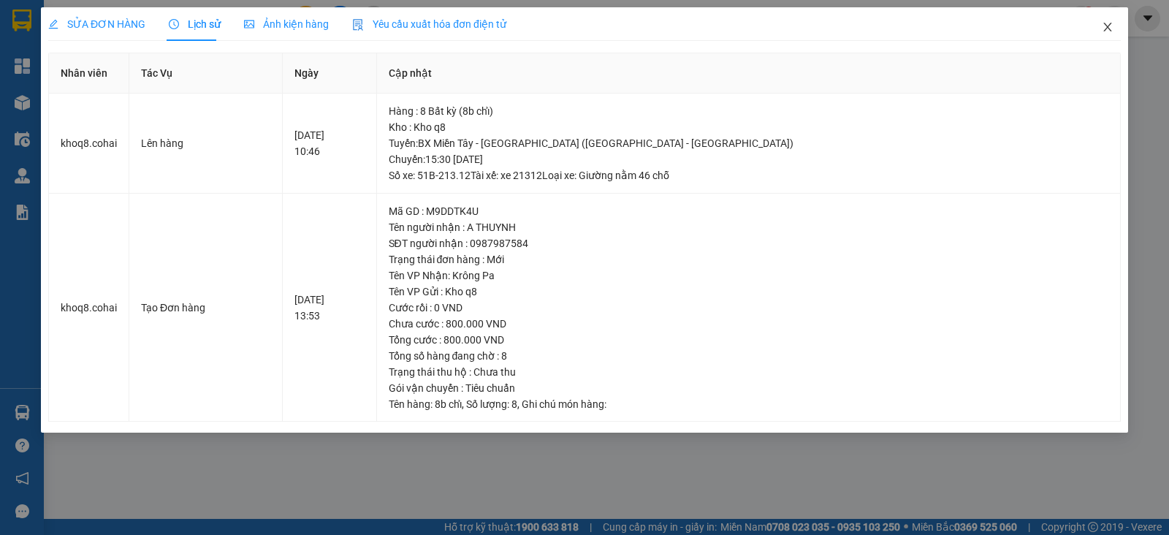
click at [1109, 20] on span "Close" at bounding box center [1108, 27] width 41 height 41
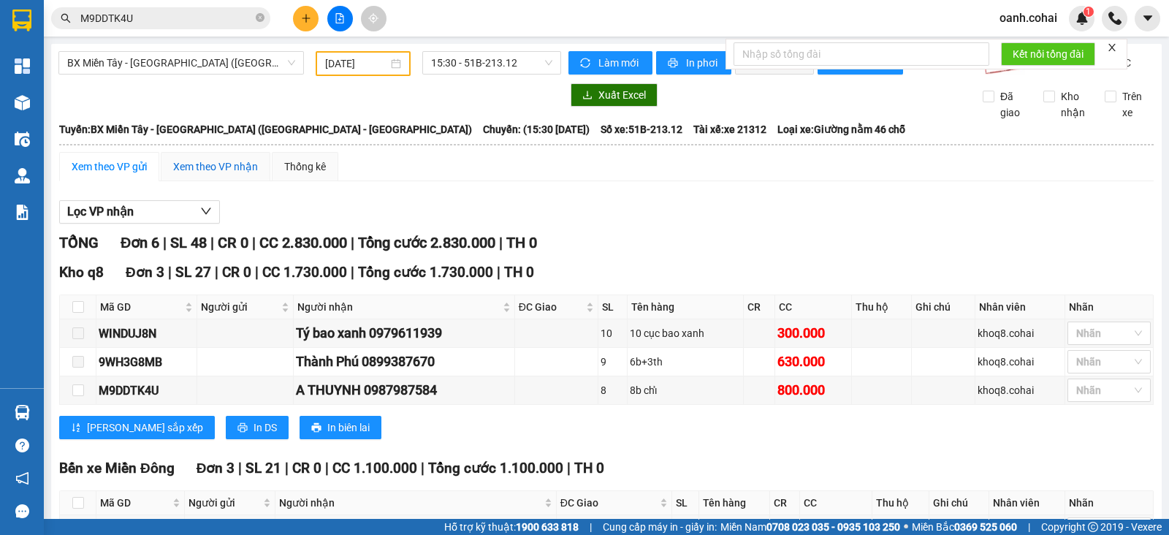
click at [192, 175] on div "Xem theo VP nhận" at bounding box center [215, 167] width 85 height 16
